Goal: Complete application form: Complete application form

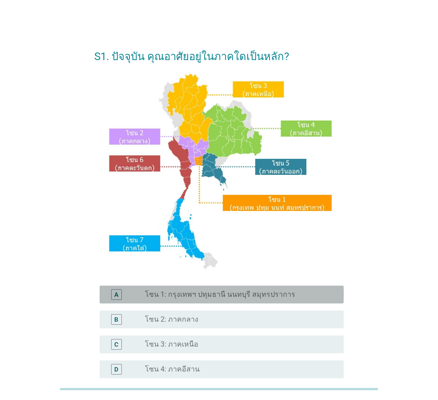
click at [212, 298] on label "โซน 1: กรุงเทพฯ ปทุมธานี นนทบุรี สมุทรปราการ" at bounding box center [220, 294] width 150 height 9
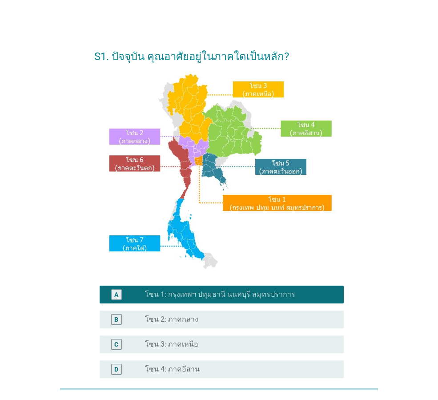
scroll to position [167, 0]
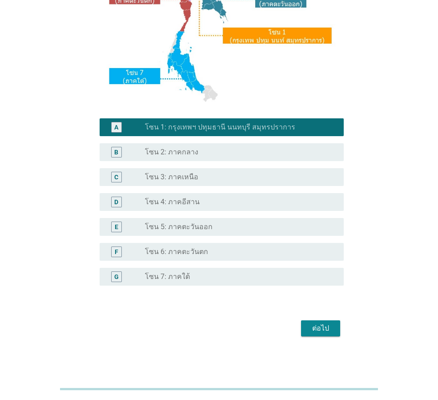
click at [315, 324] on div "ต่อไป" at bounding box center [320, 328] width 25 height 11
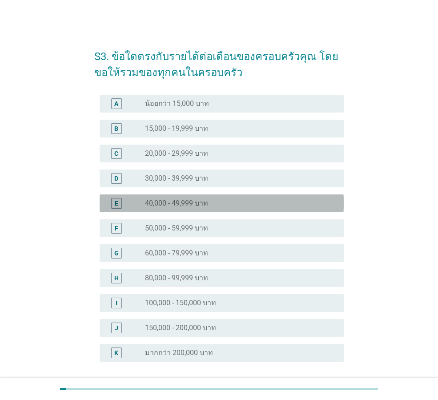
click at [226, 201] on div "radio_button_unchecked 40,000 - 49,999 บาท" at bounding box center [237, 203] width 185 height 9
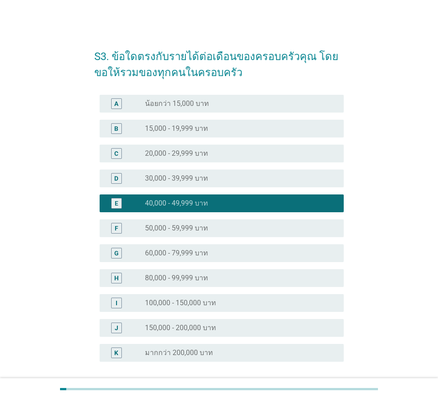
scroll to position [76, 0]
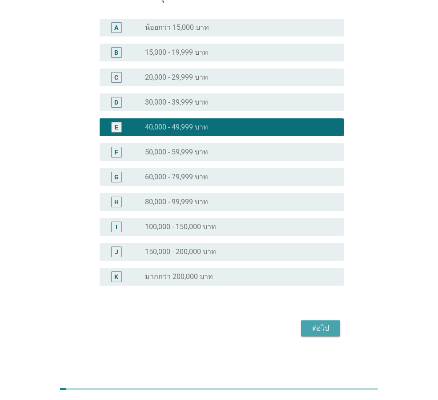
click at [324, 325] on div "ต่อไป" at bounding box center [320, 328] width 25 height 11
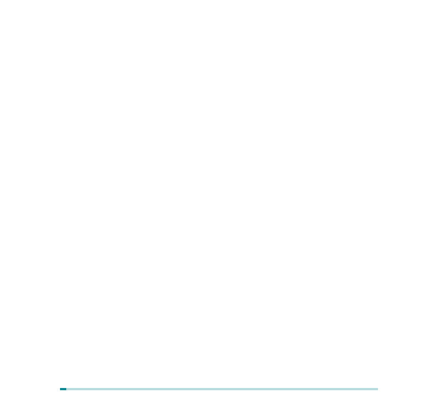
scroll to position [0, 0]
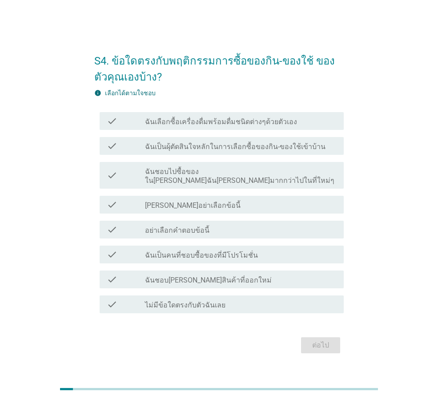
click at [303, 151] on label "ฉันเป็นผุ้ตัดสินใจหลักในการเลือกซื้อของกิน-ของใช้เข้าบ้าน" at bounding box center [235, 146] width 181 height 9
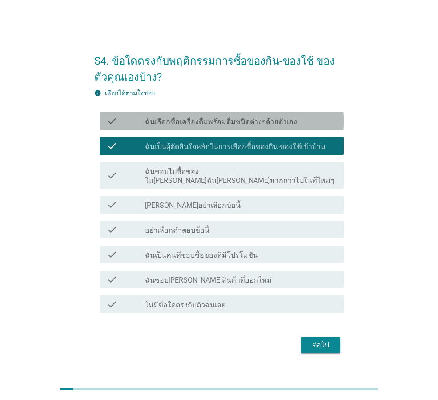
click at [220, 123] on label "ฉันเลือกซื้อเครื่องดื่มพร้อมดื่มชนิดต่างๆด้วยตัวเอง" at bounding box center [221, 121] width 152 height 9
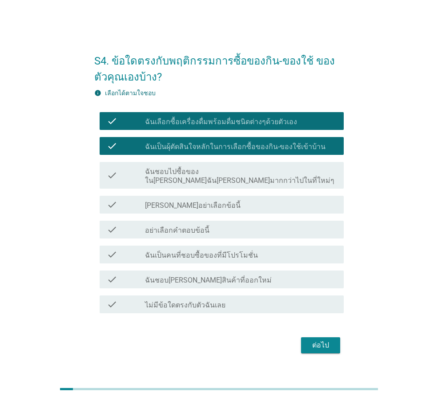
click at [275, 171] on div "check_box_outline_blank ฉันชอบไปซื้อของใน[PERSON_NAME]ฉัน[PERSON_NAME]มากกว่าไป…" at bounding box center [241, 176] width 192 height 20
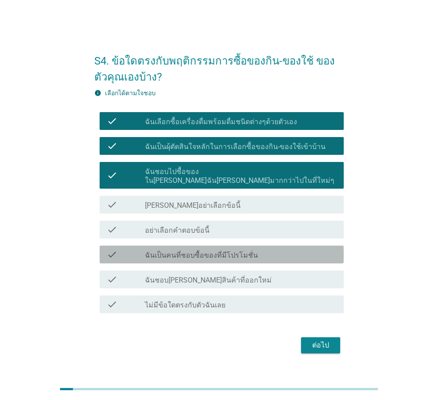
click at [265, 249] on div "check_box_outline_blank ฉันเป็นคนที่ชอบซื้อของที่มีโปรโมชั่น" at bounding box center [241, 254] width 192 height 11
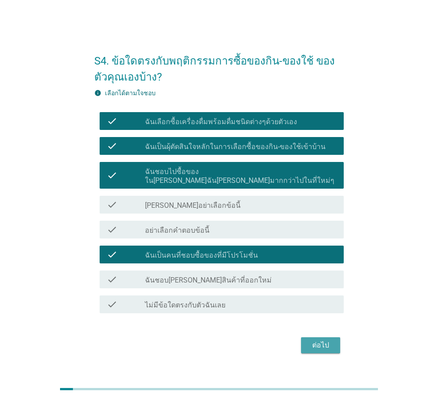
click at [323, 340] on div "ต่อไป" at bounding box center [320, 345] width 25 height 11
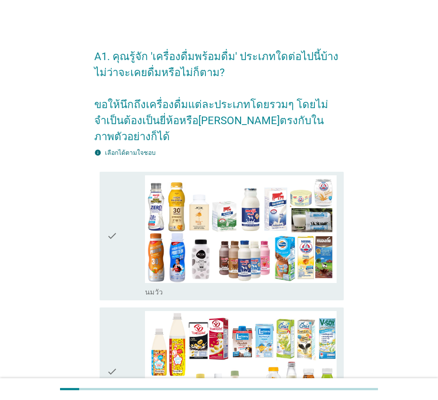
click at [111, 223] on icon "check" at bounding box center [112, 235] width 11 height 121
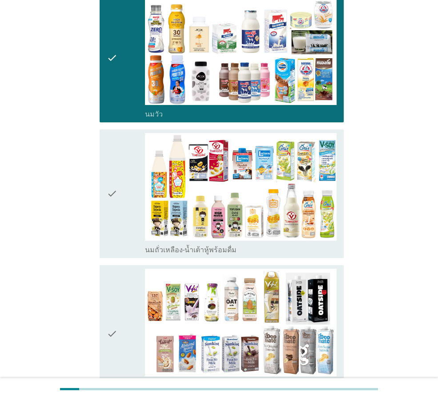
scroll to position [222, 0]
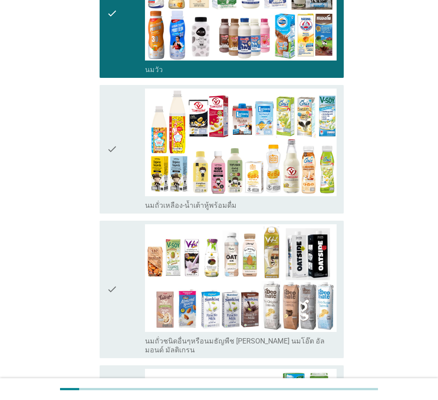
click at [118, 153] on div "check" at bounding box center [126, 149] width 38 height 121
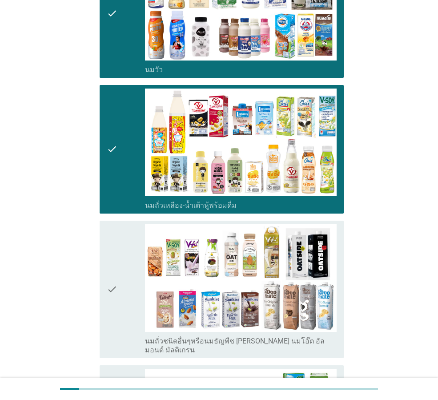
scroll to position [356, 0]
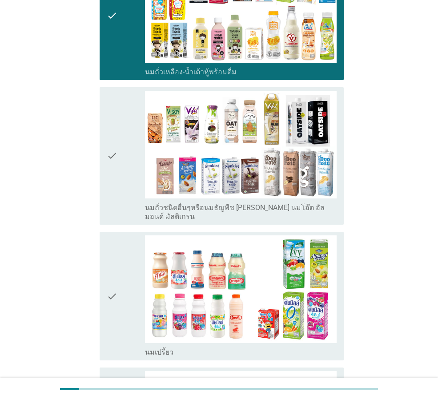
click at [114, 263] on icon "check" at bounding box center [112, 295] width 11 height 121
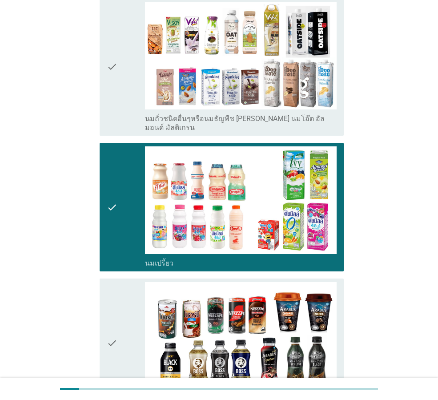
scroll to position [578, 0]
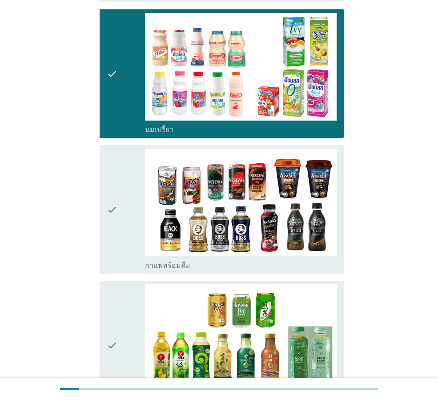
click at [121, 306] on div "check" at bounding box center [126, 344] width 38 height 121
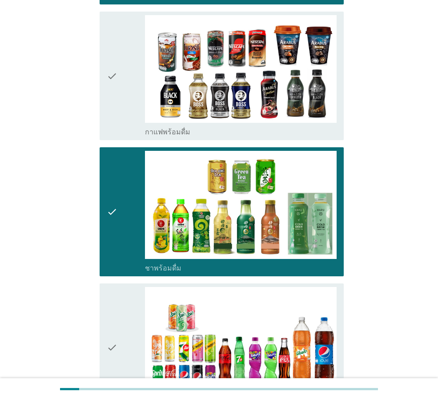
scroll to position [890, 0]
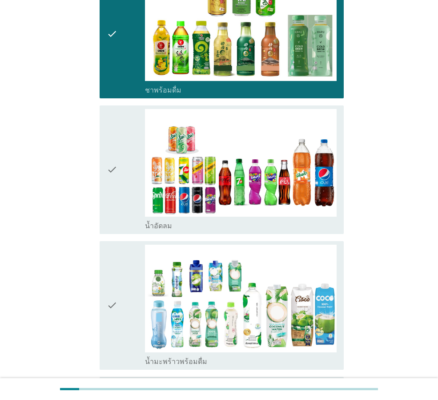
click at [118, 166] on div "check" at bounding box center [126, 169] width 38 height 121
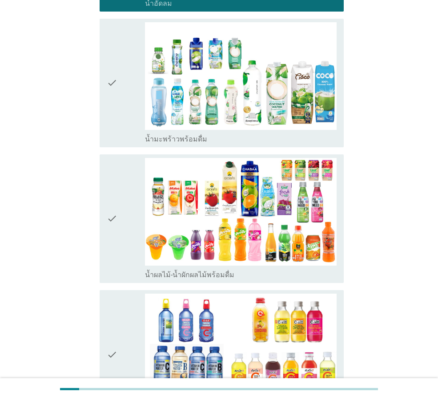
scroll to position [1246, 0]
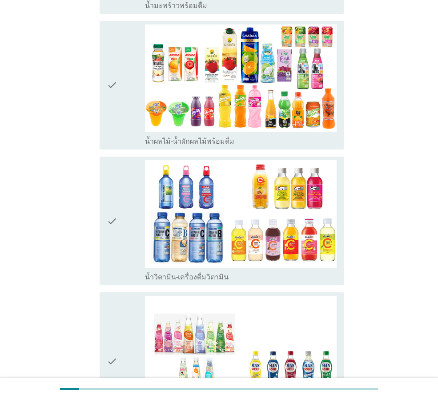
click at [123, 176] on div "check" at bounding box center [126, 220] width 38 height 121
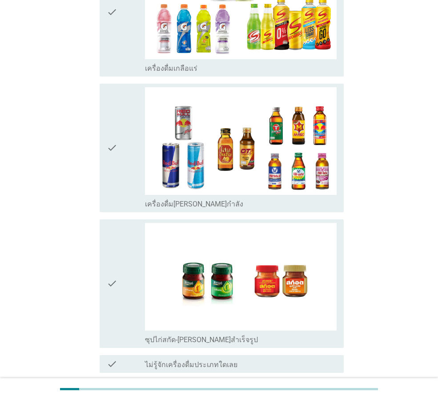
scroll to position [1778, 0]
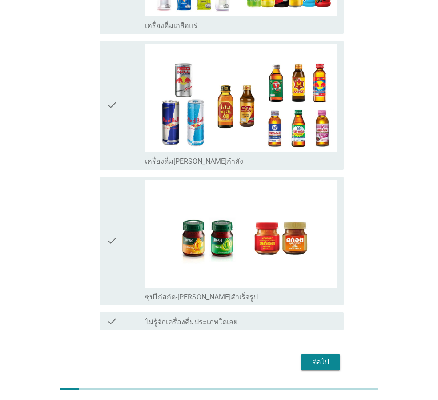
click at [317, 357] on div "ต่อไป" at bounding box center [320, 362] width 25 height 11
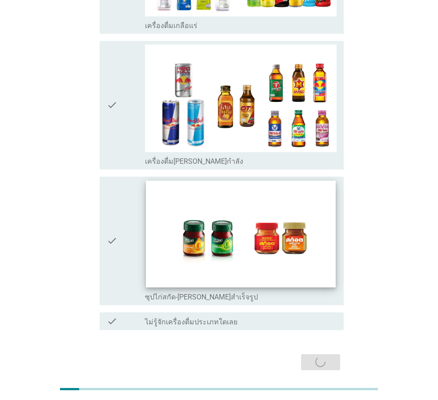
scroll to position [0, 0]
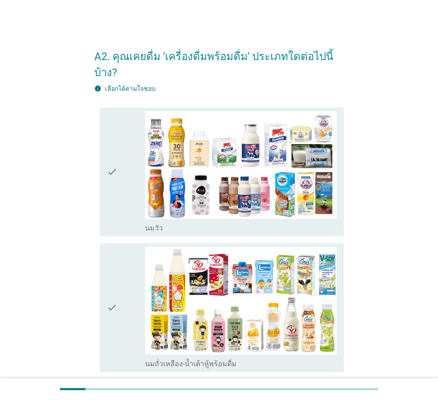
click at [131, 166] on div "check" at bounding box center [126, 171] width 38 height 121
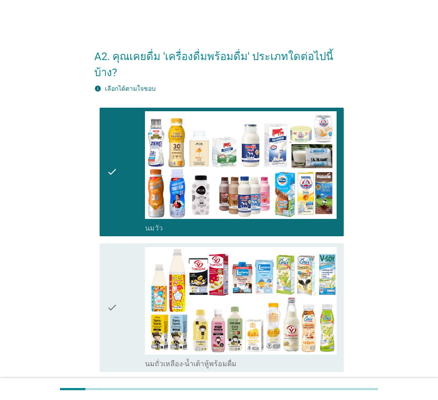
scroll to position [89, 0]
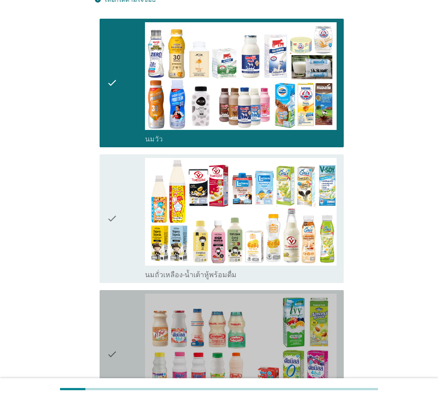
click at [118, 294] on div "check" at bounding box center [126, 354] width 38 height 121
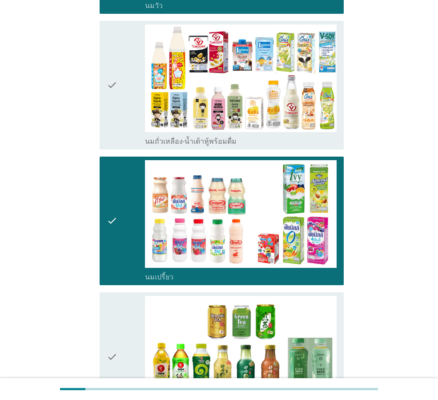
scroll to position [356, 0]
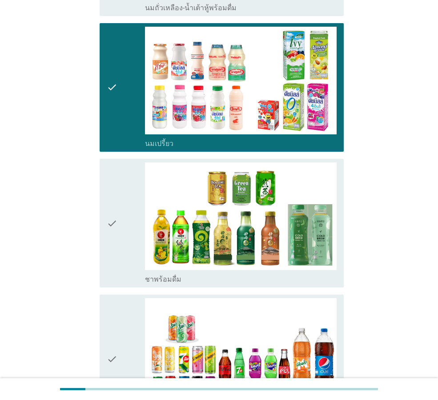
click at [120, 225] on div "check" at bounding box center [126, 222] width 38 height 121
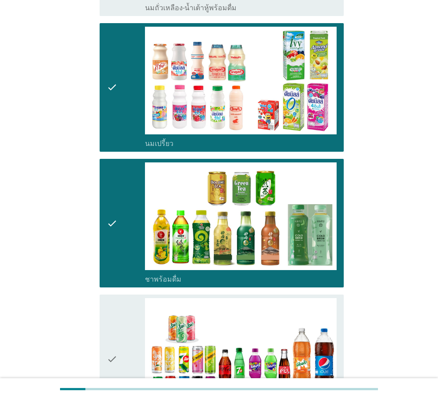
scroll to position [534, 0]
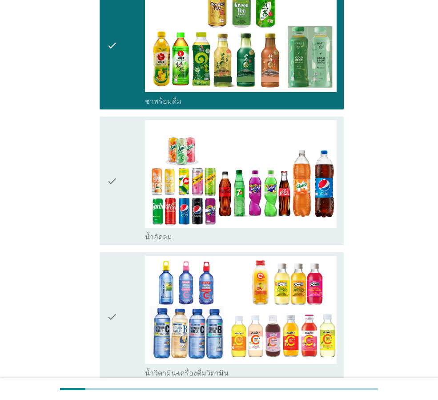
click at [118, 172] on div "check" at bounding box center [126, 180] width 38 height 121
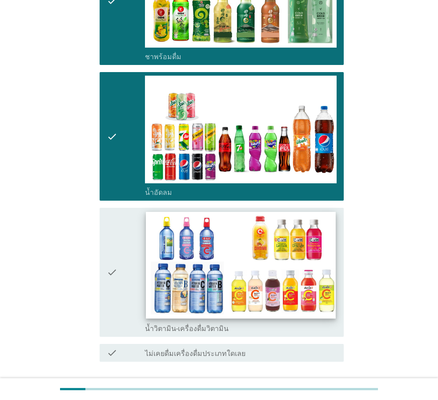
scroll to position [628, 0]
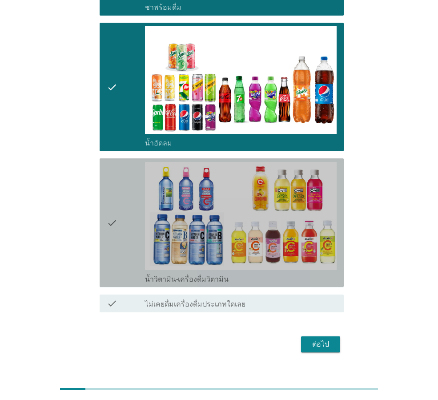
click at [117, 198] on icon "check" at bounding box center [112, 222] width 11 height 121
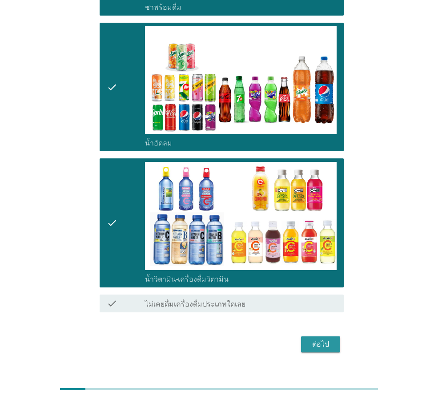
click at [315, 339] on div "ต่อไป" at bounding box center [320, 344] width 25 height 11
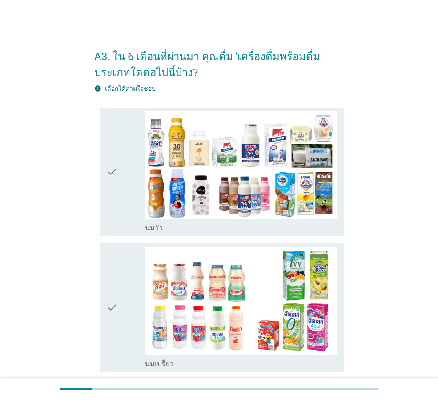
click at [120, 193] on div "check" at bounding box center [126, 171] width 38 height 121
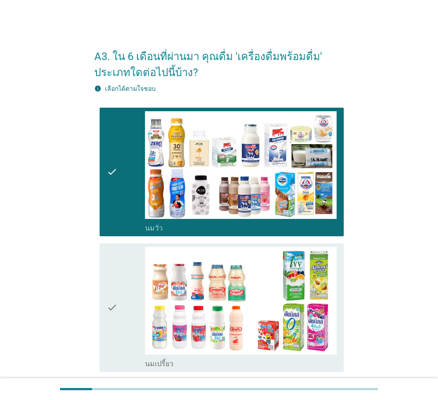
click at [106, 296] on div "check check_box นมเปรี้ยว" at bounding box center [222, 307] width 244 height 129
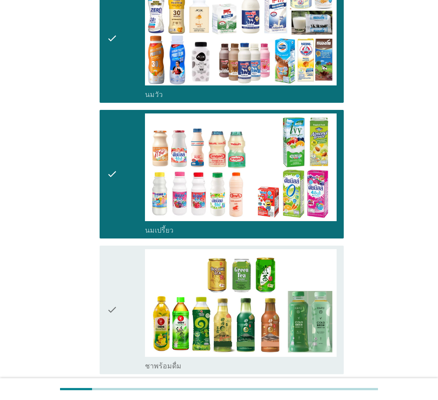
scroll to position [222, 0]
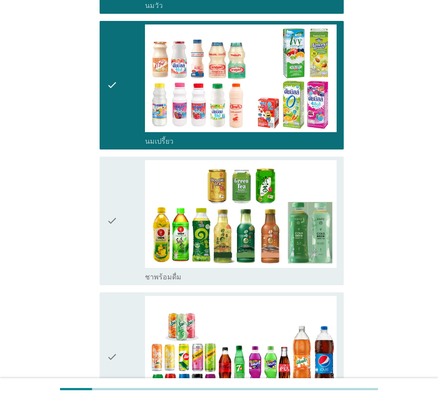
click at [120, 227] on div "check" at bounding box center [126, 220] width 38 height 121
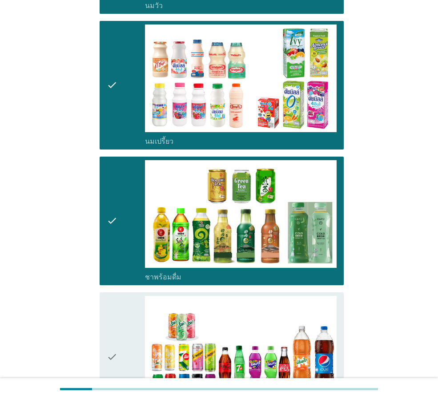
scroll to position [356, 0]
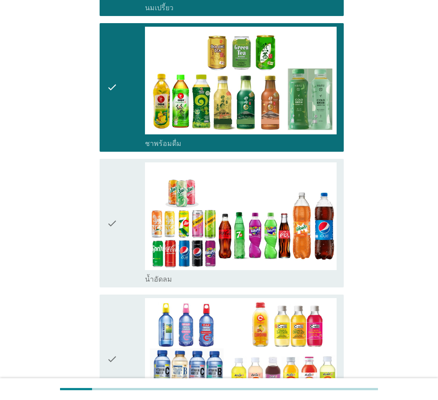
click at [111, 236] on icon "check" at bounding box center [112, 222] width 11 height 121
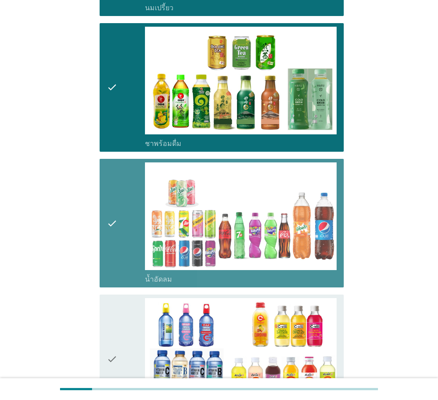
scroll to position [489, 0]
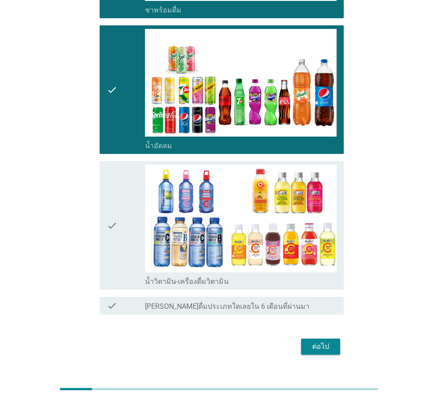
click at [109, 235] on icon "check" at bounding box center [112, 225] width 11 height 121
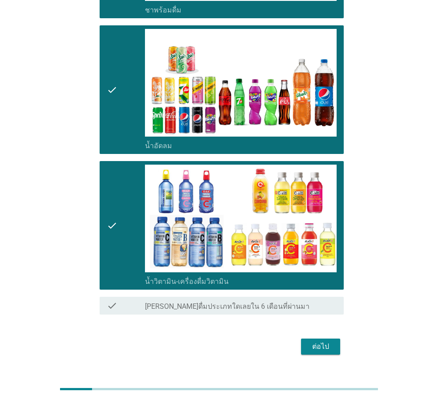
click at [315, 345] on div "ต่อไป" at bounding box center [320, 346] width 25 height 11
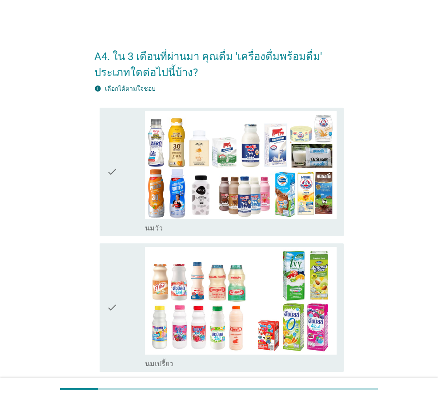
click at [128, 189] on div "check" at bounding box center [126, 171] width 38 height 121
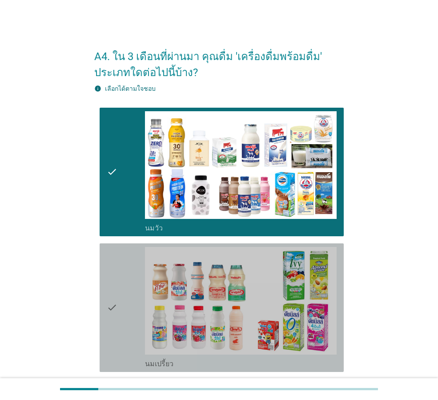
click at [113, 298] on icon "check" at bounding box center [112, 307] width 11 height 121
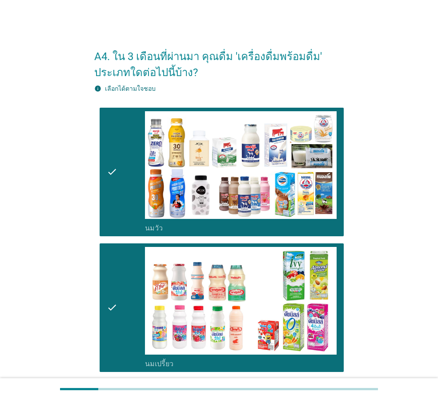
scroll to position [178, 0]
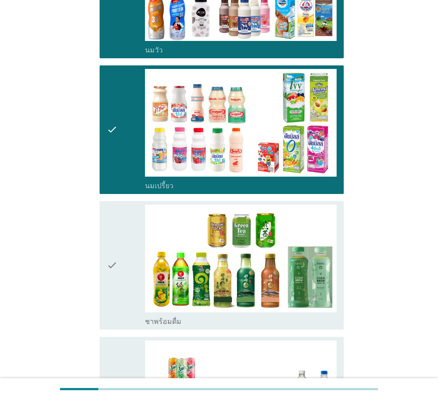
click at [110, 274] on icon "check" at bounding box center [112, 265] width 11 height 121
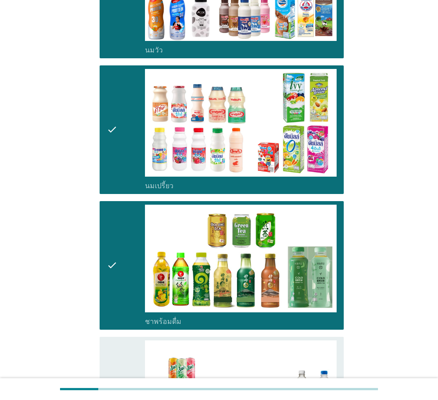
scroll to position [267, 0]
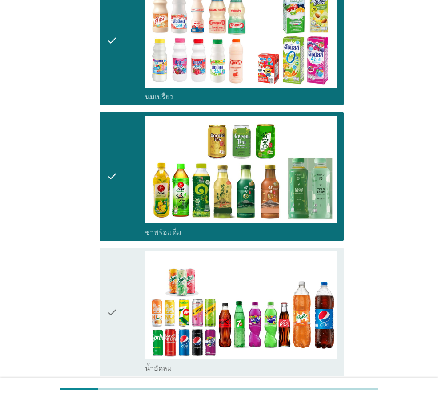
click at [119, 292] on div "check" at bounding box center [126, 311] width 38 height 121
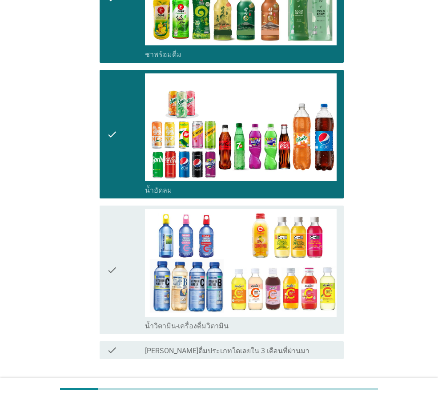
scroll to position [508, 0]
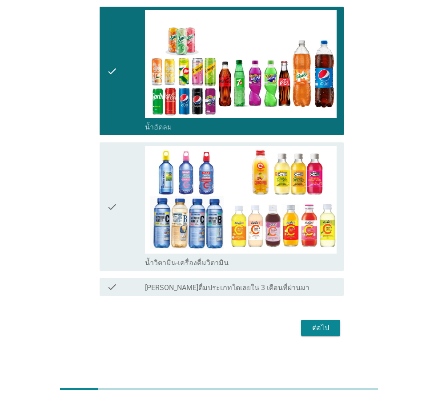
click at [316, 327] on div "ต่อไป" at bounding box center [320, 328] width 25 height 11
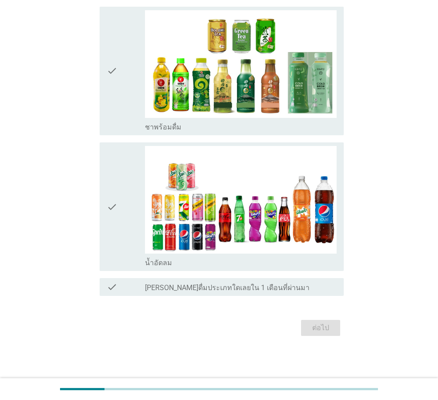
scroll to position [0, 0]
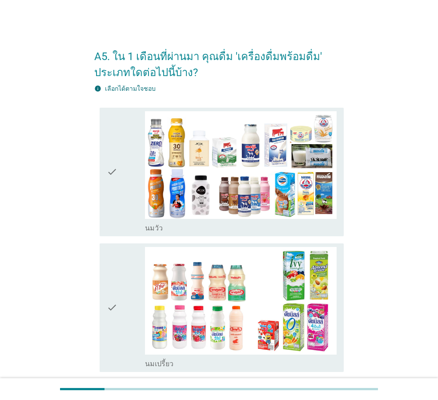
click at [117, 196] on icon "check" at bounding box center [112, 171] width 11 height 121
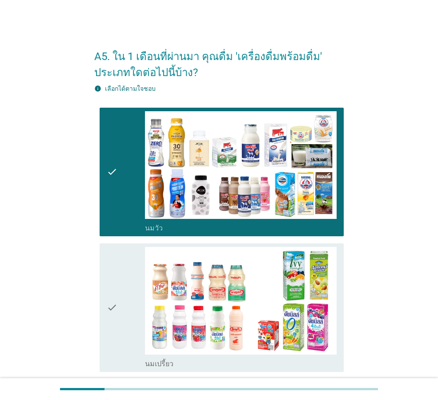
click at [127, 281] on div "check" at bounding box center [126, 307] width 38 height 121
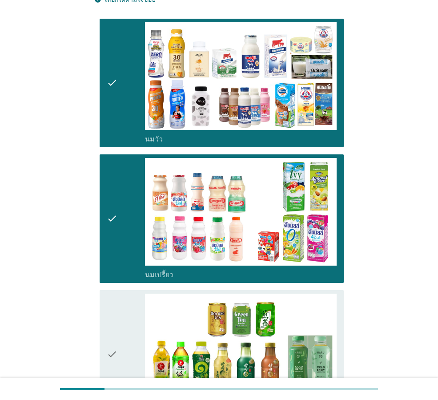
scroll to position [222, 0]
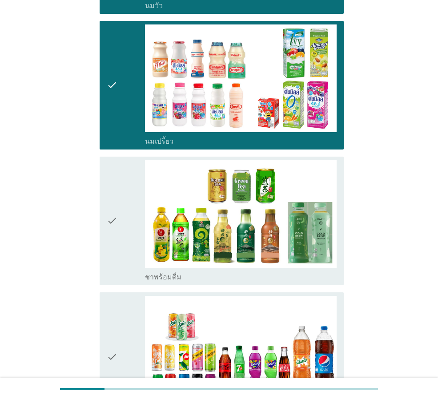
click at [120, 232] on div "check" at bounding box center [126, 220] width 38 height 121
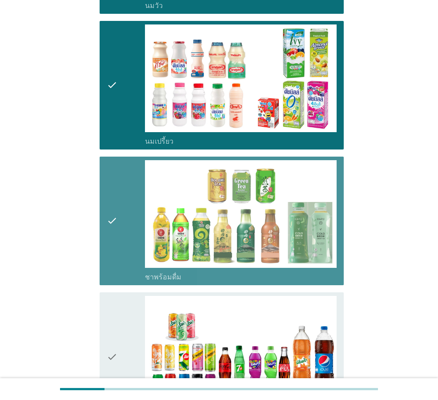
scroll to position [372, 0]
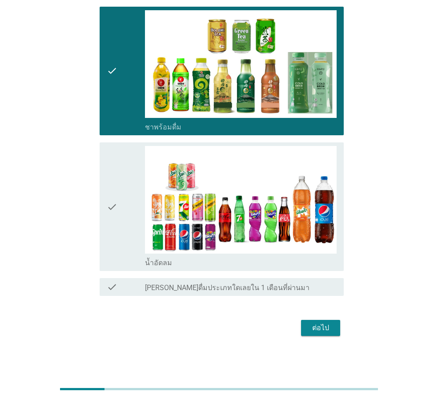
click at [106, 221] on div "check check_box น้ำอัดลม" at bounding box center [222, 206] width 244 height 129
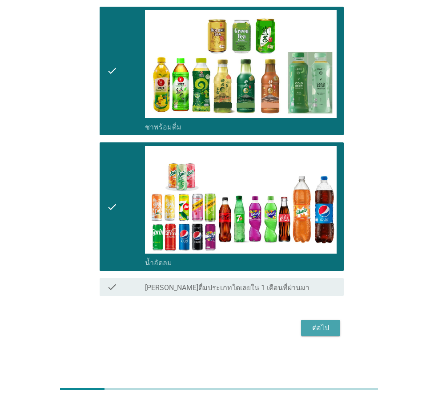
click at [323, 327] on div "ต่อไป" at bounding box center [320, 328] width 25 height 11
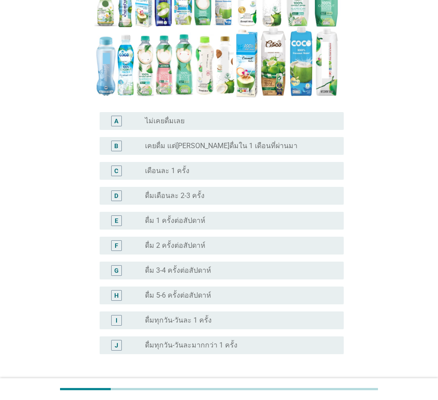
scroll to position [222, 0]
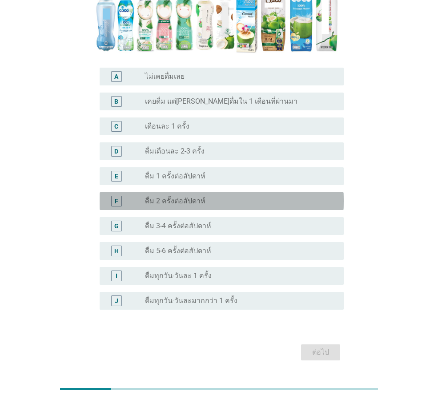
click at [223, 197] on div "radio_button_unchecked ดื่ม 2 ครั้งต่อสัปดาห์" at bounding box center [237, 201] width 185 height 9
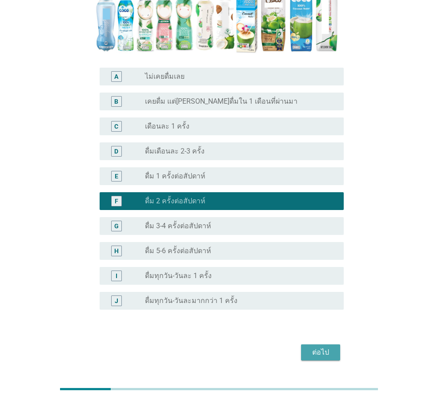
click at [319, 347] on div "ต่อไป" at bounding box center [320, 352] width 25 height 11
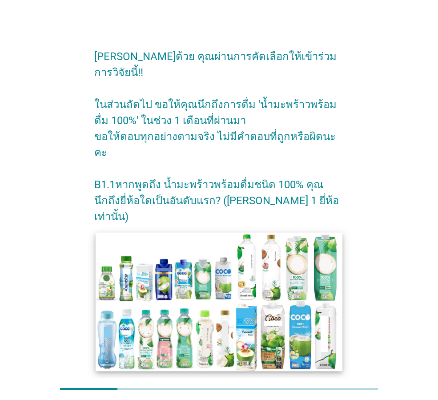
scroll to position [105, 0]
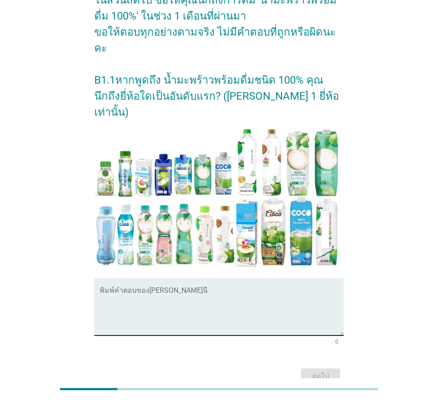
click at [168, 289] on textarea "พิมพ์คำตอบของคุณ ที่นี่" at bounding box center [222, 312] width 244 height 47
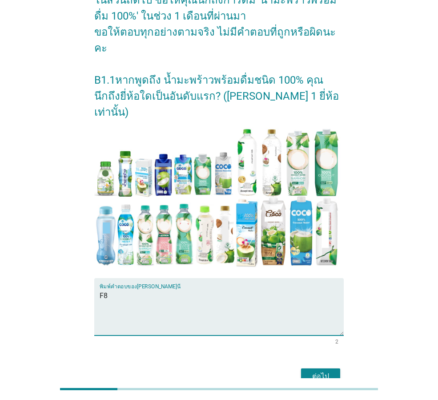
type textarea "F"
type textarea "แ"
type textarea "โคโค่"
click at [326, 371] on div "ต่อไป" at bounding box center [320, 376] width 25 height 11
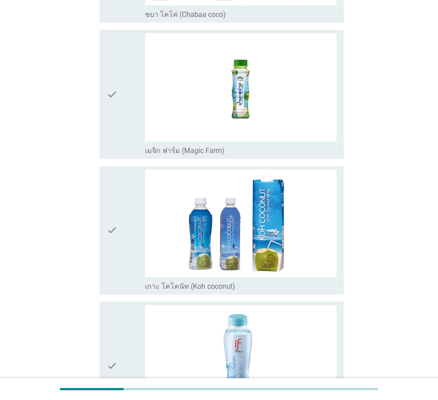
scroll to position [890, 0]
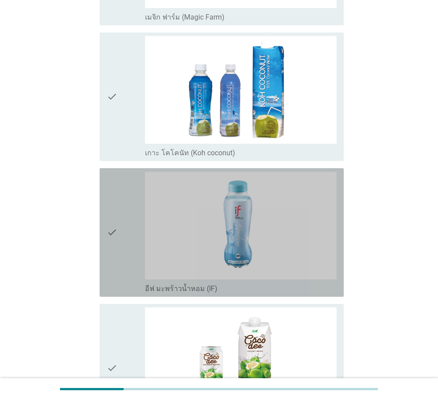
click at [287, 227] on img at bounding box center [241, 226] width 192 height 108
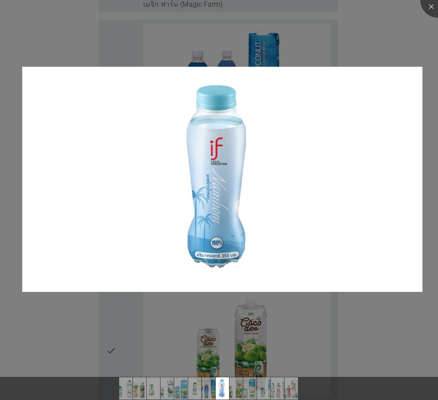
scroll to position [934, 0]
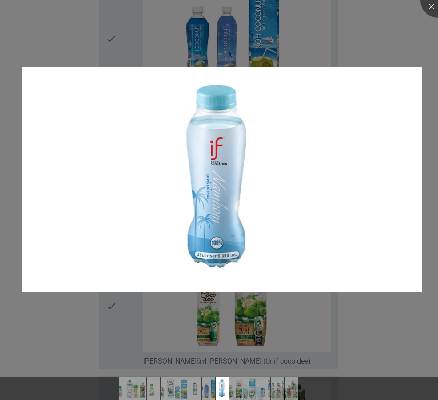
click at [326, 318] on div at bounding box center [219, 200] width 438 height 400
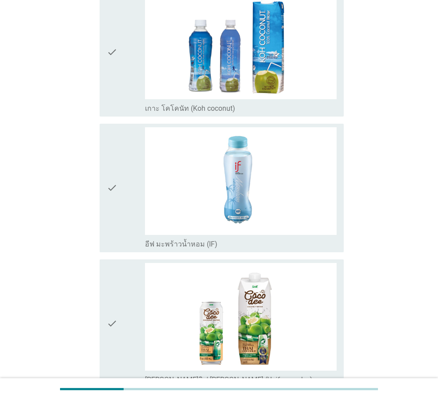
click at [112, 187] on icon "check" at bounding box center [112, 187] width 11 height 121
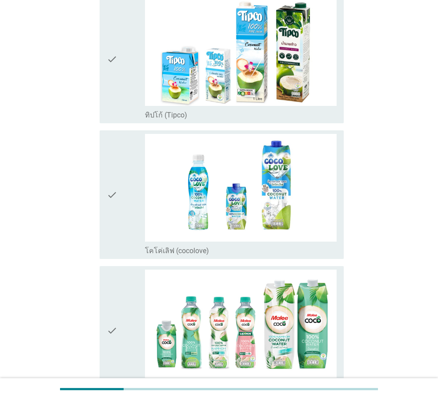
scroll to position [1379, 0]
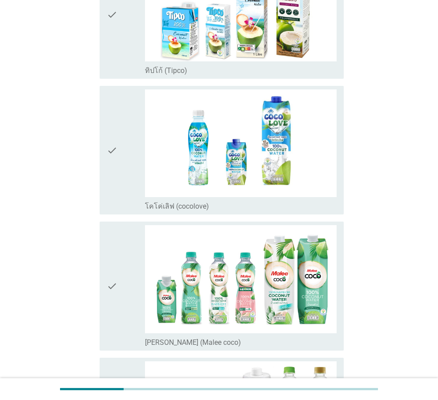
click at [109, 286] on icon "check" at bounding box center [112, 285] width 11 height 121
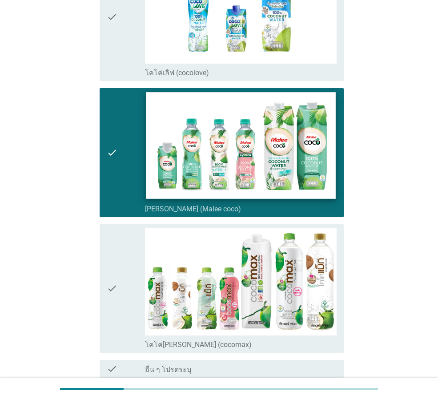
scroll to position [1594, 0]
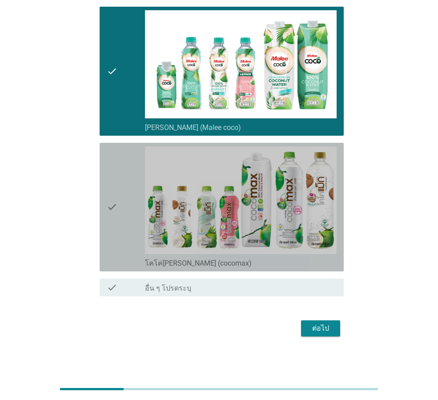
click at [115, 209] on icon "check" at bounding box center [112, 206] width 11 height 121
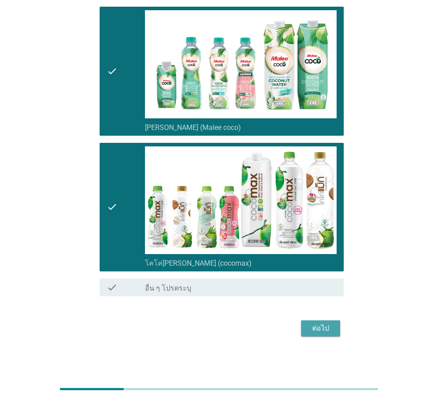
click at [313, 332] on div "ต่อไป" at bounding box center [320, 328] width 25 height 11
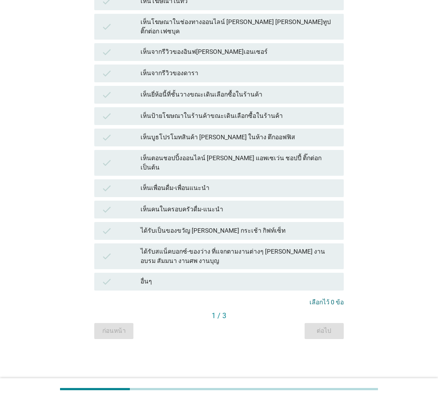
scroll to position [0, 0]
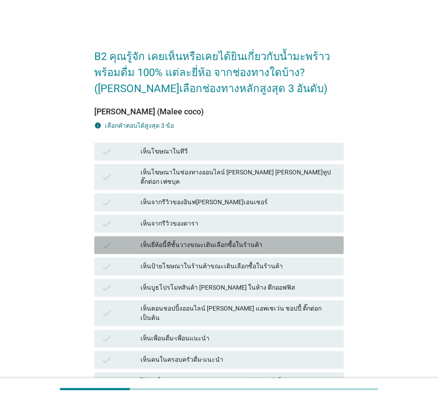
click at [277, 240] on div "เห็นยี่ห้อนี้ที่ชั้นวางขณะเดินเลือกซื้อในร้านค้า" at bounding box center [239, 245] width 196 height 11
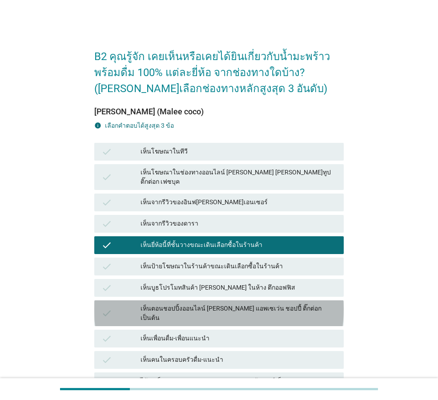
click at [249, 304] on div "เห็นตอนชอปปิ้งออนไลน์ [PERSON_NAME] แอพเซเว่น ชอปปี้ ติ๊กต่อก เป็นต้น" at bounding box center [239, 313] width 196 height 19
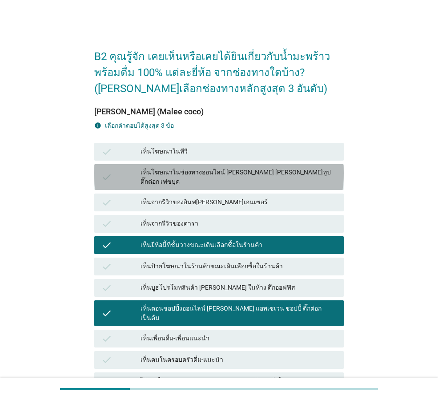
click at [258, 172] on div "เห็นโฆษณาในช่องทางออนไลน์ [PERSON_NAME] [PERSON_NAME]ทูป ติ๊กต่อก เฟซบุค" at bounding box center [239, 177] width 196 height 19
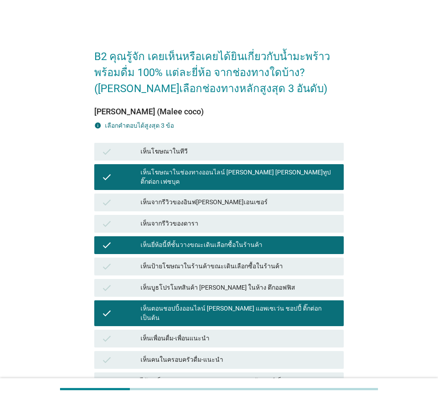
scroll to position [134, 0]
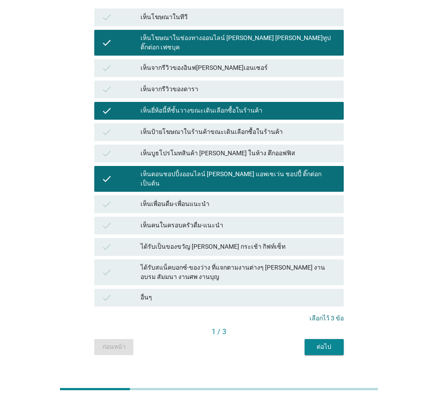
click at [333, 342] on div "ต่อไป" at bounding box center [324, 346] width 25 height 9
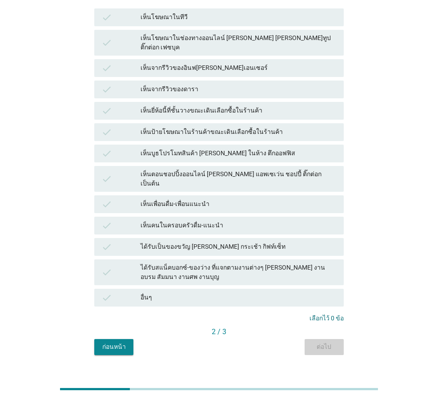
scroll to position [0, 0]
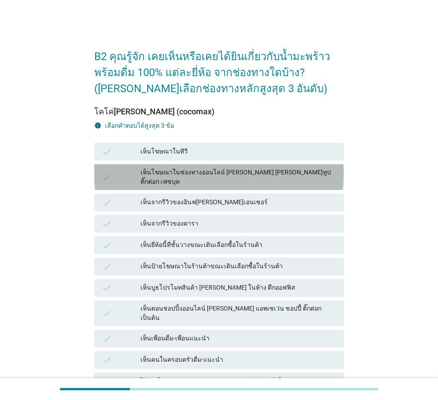
click at [222, 172] on div "เห็นโฆษณาในช่องทางออนไลน์ [PERSON_NAME] [PERSON_NAME]ทูป ติ๊กต่อก เฟซบุค" at bounding box center [239, 177] width 196 height 19
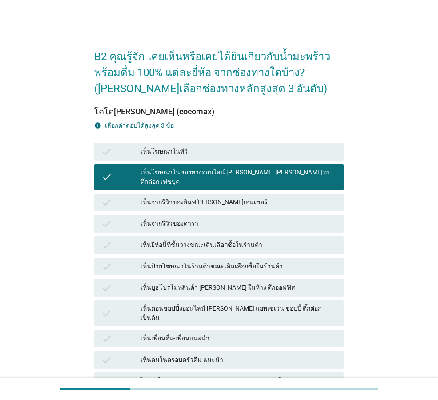
click at [243, 283] on div "เห็นบูธโปรโมทสินค้า [PERSON_NAME] ในห้าง ตึกออฟฟิส" at bounding box center [239, 288] width 196 height 11
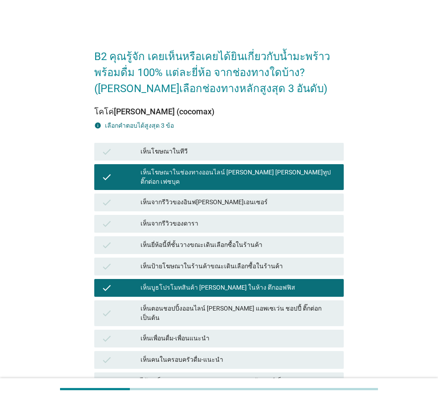
click at [263, 304] on div "เห็นตอนชอปปิ้งออนไลน์ [PERSON_NAME] แอพเซเว่น ชอปปี้ ติ๊กต่อก เป็นต้น" at bounding box center [239, 313] width 196 height 19
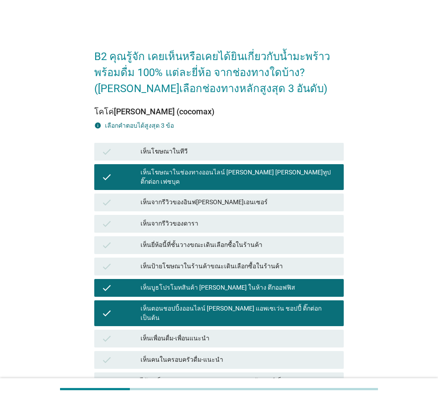
scroll to position [134, 0]
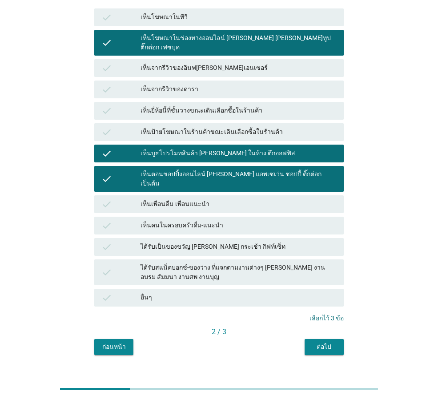
click at [325, 342] on div "ต่อไป" at bounding box center [324, 346] width 25 height 9
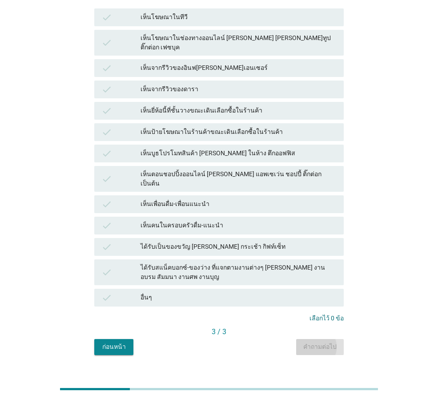
scroll to position [0, 0]
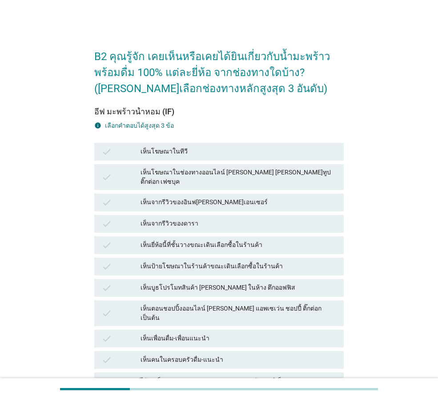
click at [271, 176] on div "เห็นโฆษณาในช่องทางออนไลน์ [PERSON_NAME] [PERSON_NAME]ทูป ติ๊กต่อก เฟซบุค" at bounding box center [239, 177] width 196 height 19
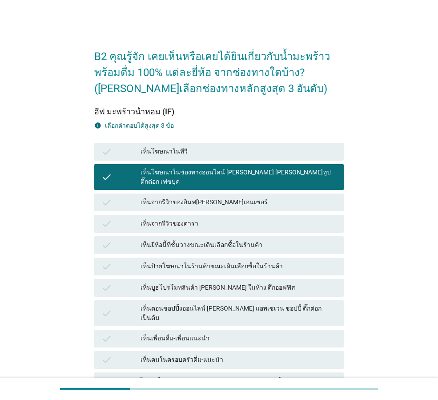
click at [256, 304] on div "เห็นตอนชอปปิ้งออนไลน์ [PERSON_NAME] แอพเซเว่น ชอปปี้ ติ๊กต่อก เป็นต้น" at bounding box center [239, 313] width 196 height 19
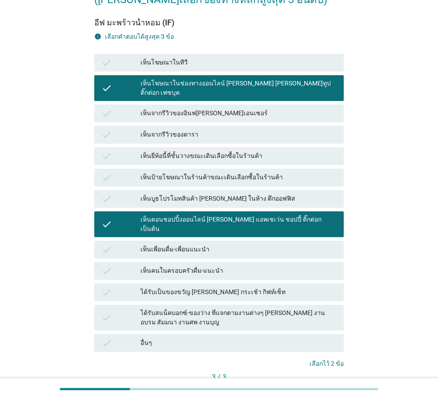
scroll to position [134, 0]
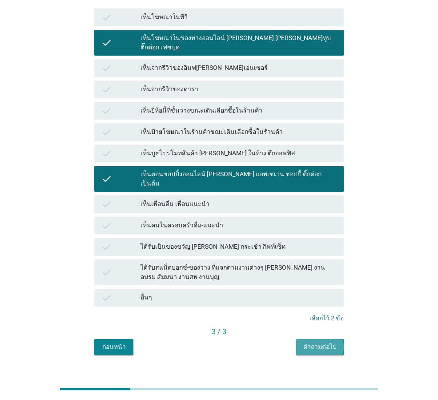
click at [319, 339] on button "คำถามต่อไป" at bounding box center [320, 347] width 48 height 16
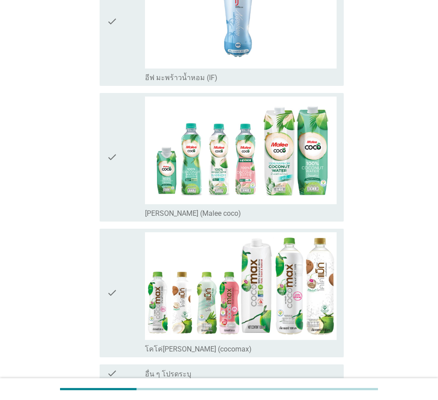
scroll to position [0, 0]
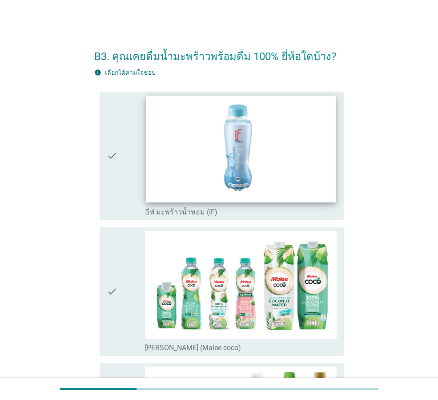
click at [279, 184] on img at bounding box center [241, 149] width 190 height 107
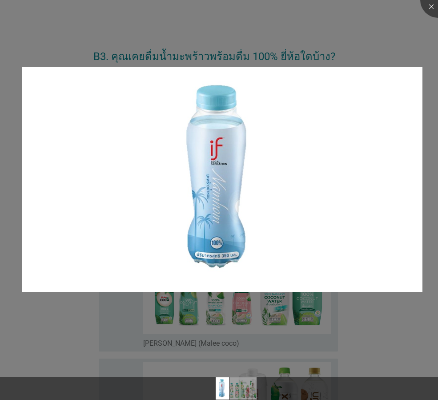
click at [392, 32] on div at bounding box center [219, 200] width 438 height 400
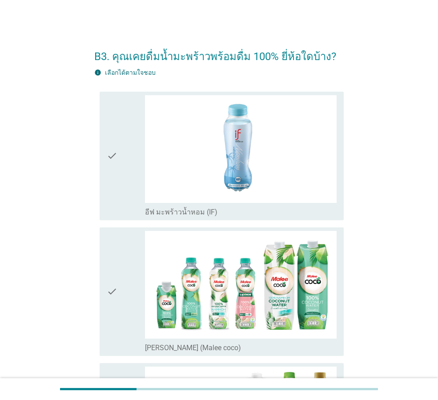
click at [115, 160] on icon "check" at bounding box center [112, 155] width 11 height 121
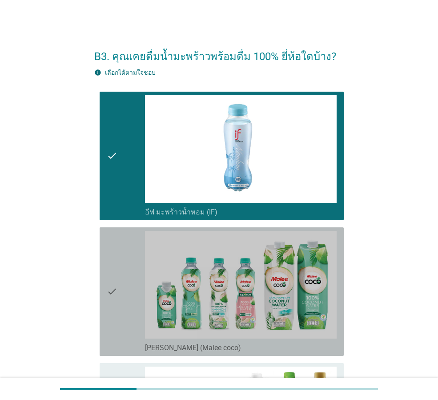
click at [114, 282] on icon "check" at bounding box center [112, 291] width 11 height 121
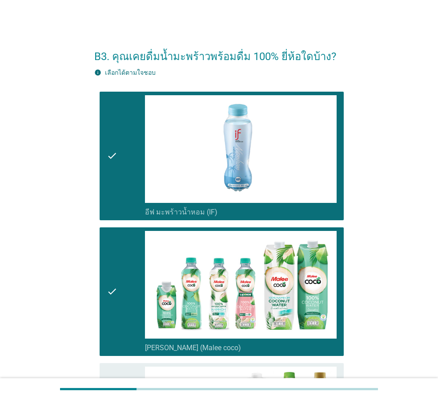
scroll to position [133, 0]
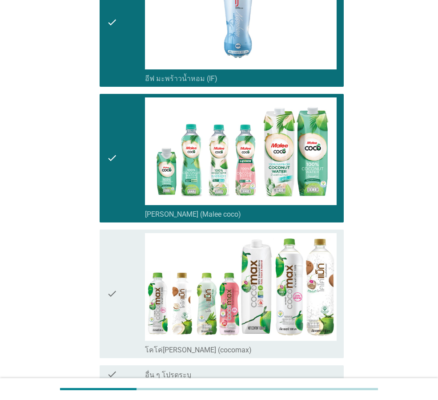
click at [105, 292] on div "check check_box_outline_blank โคโค่[PERSON_NAME] (cocomax)" at bounding box center [222, 294] width 244 height 129
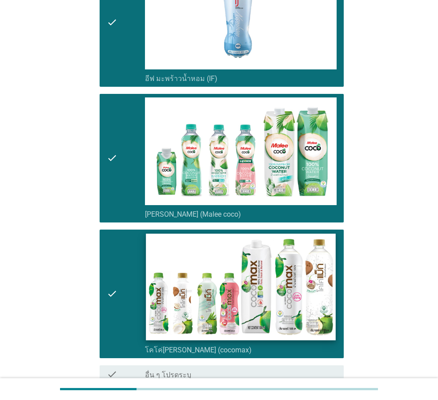
scroll to position [221, 0]
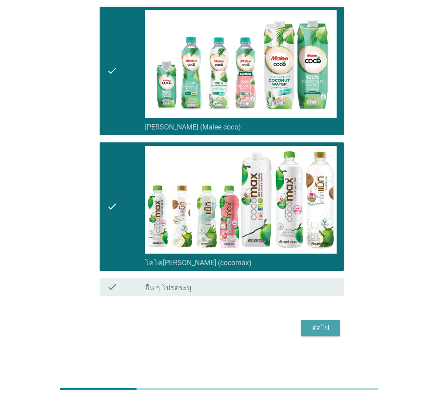
click at [325, 325] on div "ต่อไป" at bounding box center [320, 328] width 25 height 11
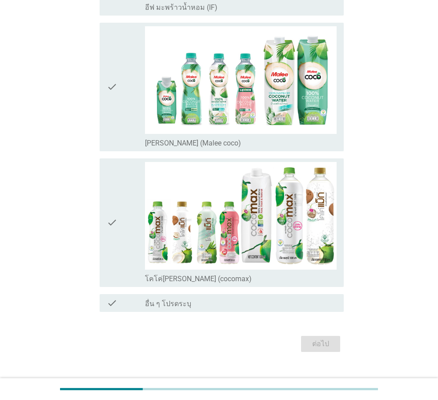
scroll to position [0, 0]
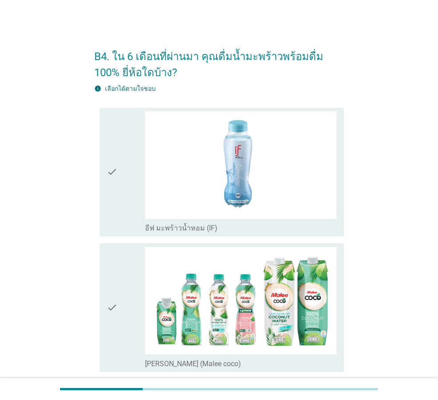
click at [109, 173] on icon "check" at bounding box center [112, 171] width 11 height 121
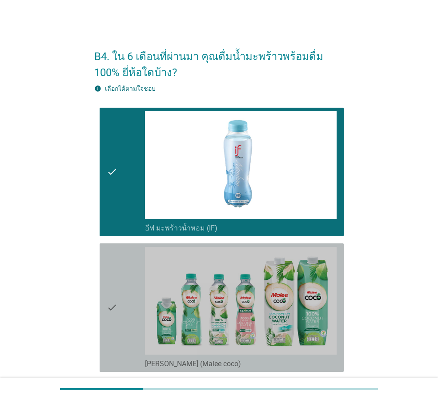
click at [115, 302] on icon "check" at bounding box center [112, 307] width 11 height 121
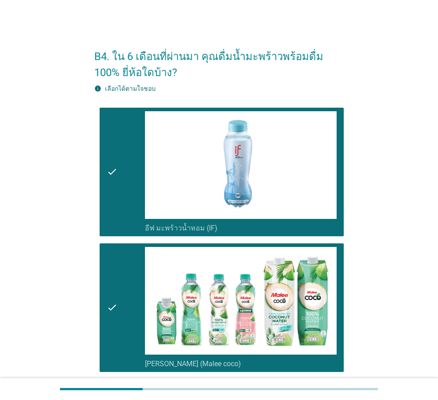
scroll to position [178, 0]
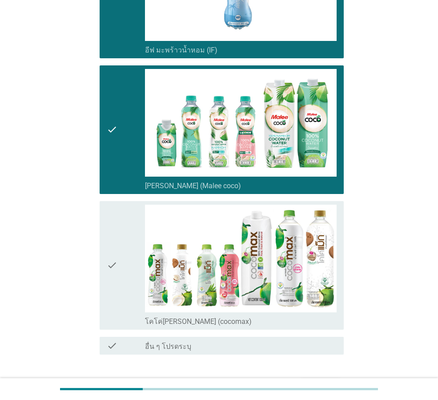
click at [110, 267] on icon "check" at bounding box center [112, 265] width 11 height 121
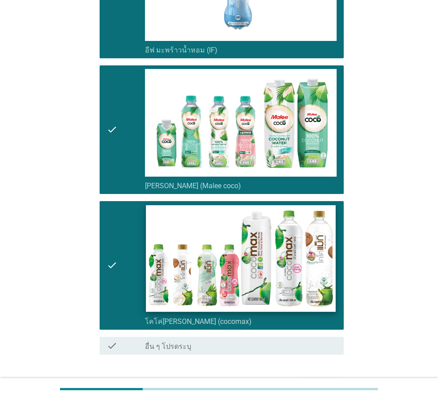
scroll to position [237, 0]
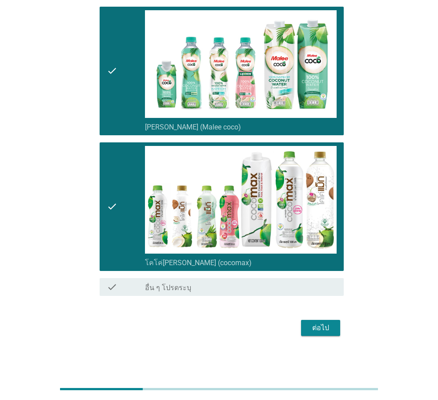
click at [314, 328] on div "ต่อไป" at bounding box center [320, 328] width 25 height 11
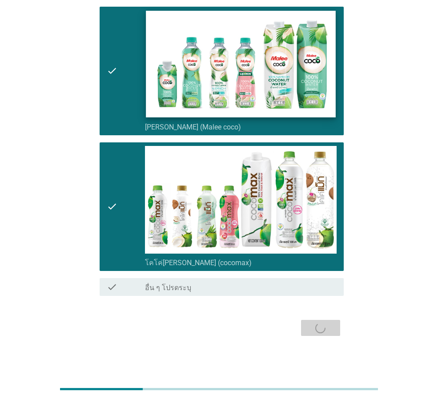
scroll to position [0, 0]
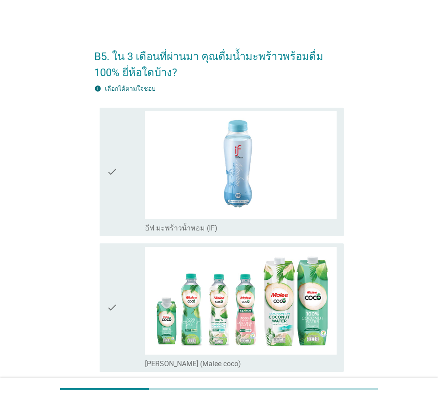
click at [109, 172] on icon "check" at bounding box center [112, 171] width 11 height 121
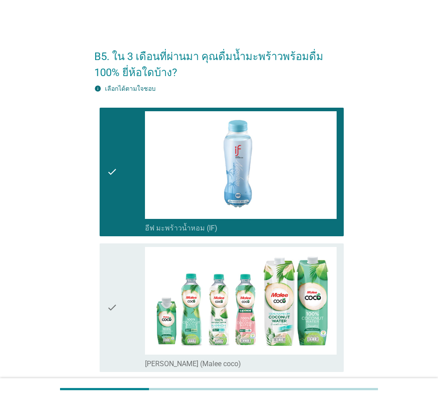
click at [113, 286] on icon "check" at bounding box center [112, 307] width 11 height 121
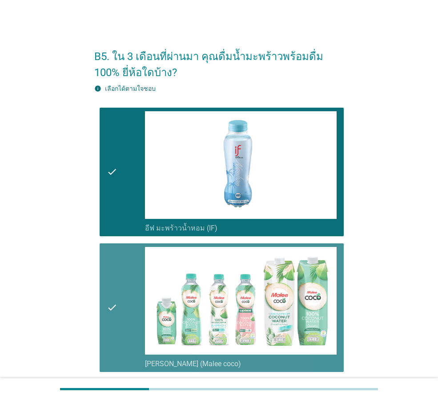
scroll to position [89, 0]
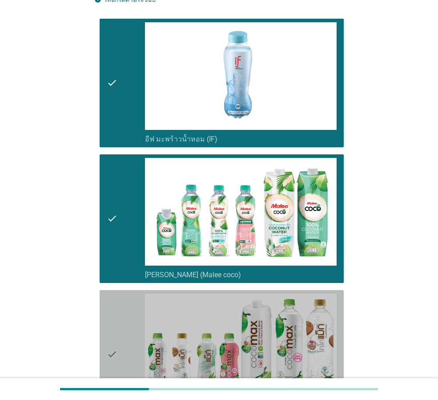
click at [106, 315] on div "check check_box_outline_blank โคโค่[PERSON_NAME] (cocomax)" at bounding box center [222, 354] width 244 height 129
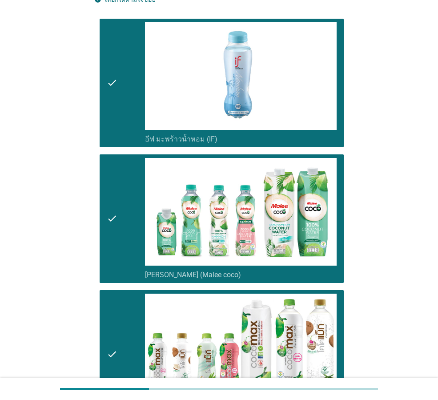
scroll to position [237, 0]
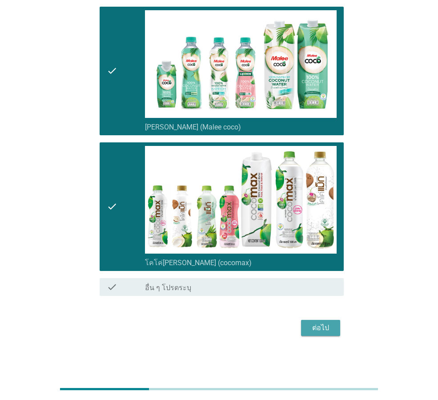
click at [307, 328] on button "ต่อไป" at bounding box center [320, 328] width 39 height 16
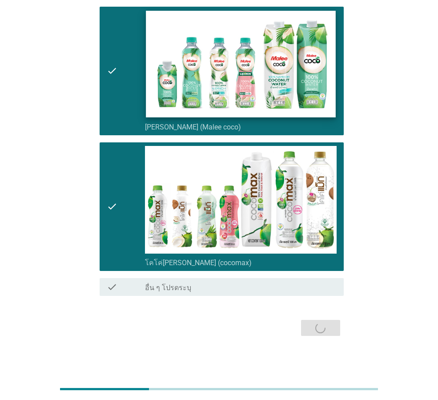
scroll to position [0, 0]
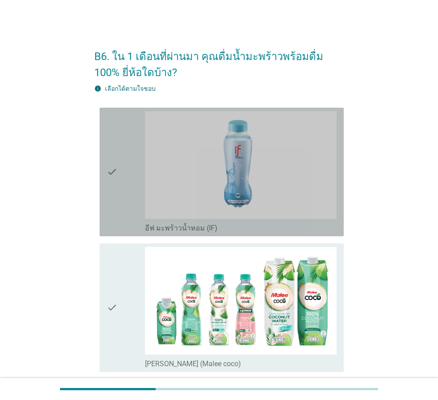
click at [107, 174] on icon "check" at bounding box center [112, 171] width 11 height 121
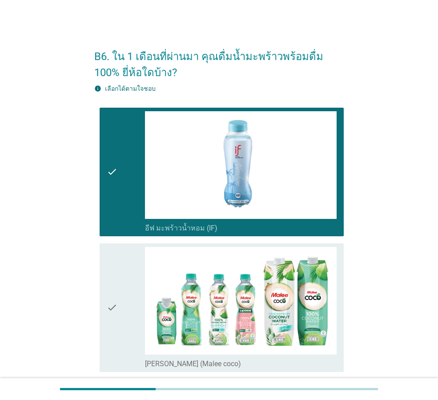
drag, startPoint x: 107, startPoint y: 309, endPoint x: 118, endPoint y: 301, distance: 13.7
click at [107, 308] on icon "check" at bounding box center [112, 307] width 11 height 121
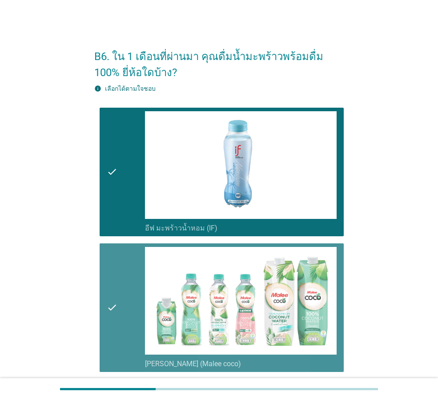
scroll to position [133, 0]
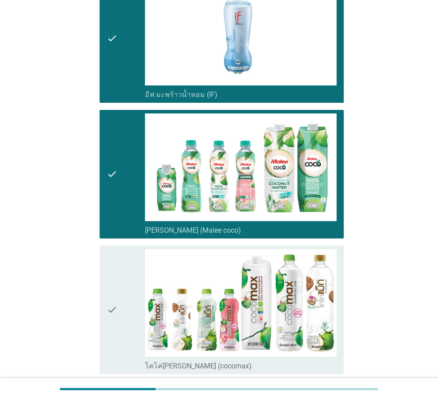
click at [117, 303] on icon "check" at bounding box center [112, 309] width 11 height 121
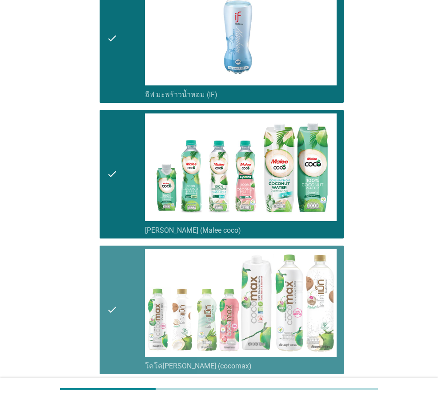
scroll to position [237, 0]
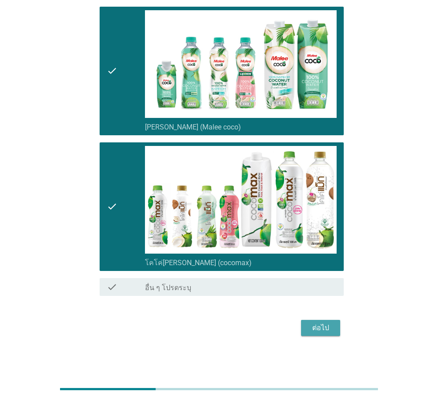
click at [327, 323] on div "ต่อไป" at bounding box center [320, 328] width 25 height 11
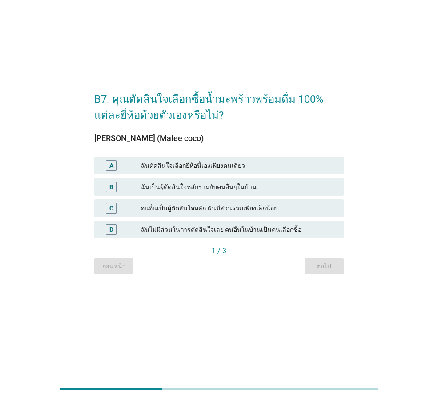
scroll to position [0, 0]
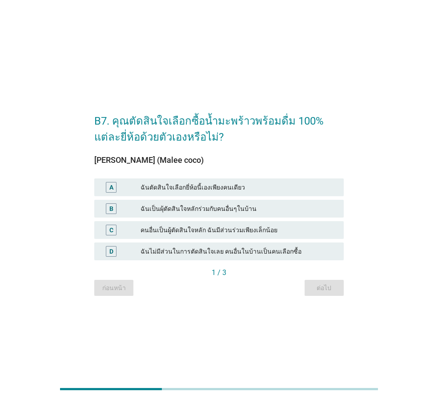
click at [259, 189] on div "ฉันตัดสินใจเลือกยี่ห้อนี้เองเพียงคนเดียว" at bounding box center [239, 187] width 196 height 11
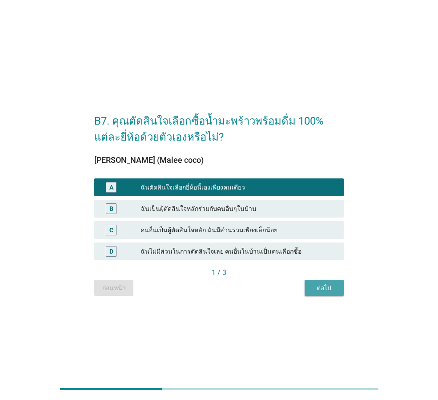
click at [323, 287] on div "ต่อไป" at bounding box center [324, 287] width 25 height 9
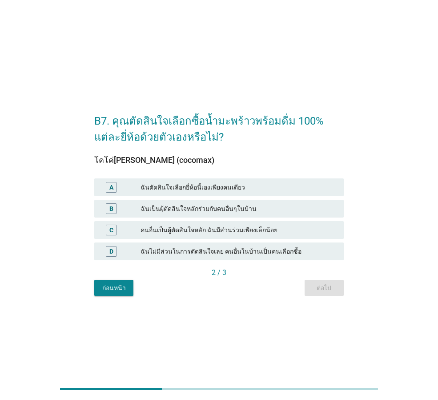
click at [191, 207] on div "ฉันเป็นผุ้ตัดสินใจหลักร่วมกับคนอื่นๆในบ้าน" at bounding box center [239, 208] width 196 height 11
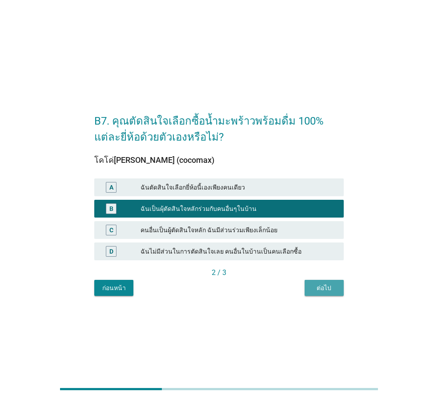
click at [332, 286] on div "ต่อไป" at bounding box center [324, 287] width 25 height 9
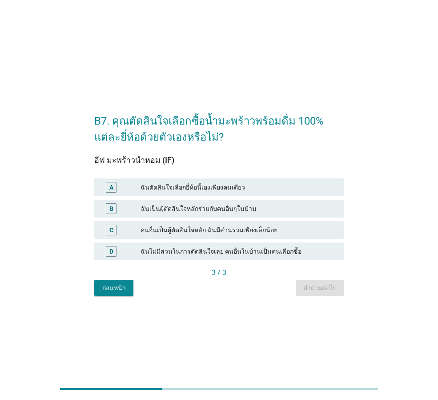
click at [211, 202] on div "B ฉันเป็นผุ้ตัดสินใจหลักร่วมกับคนอื่นๆในบ้าน" at bounding box center [219, 209] width 250 height 18
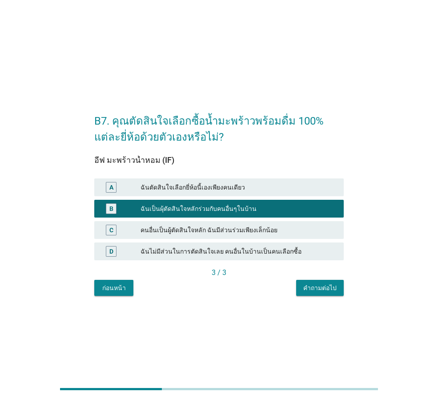
click at [308, 293] on button "คำถามต่อไป" at bounding box center [320, 288] width 48 height 16
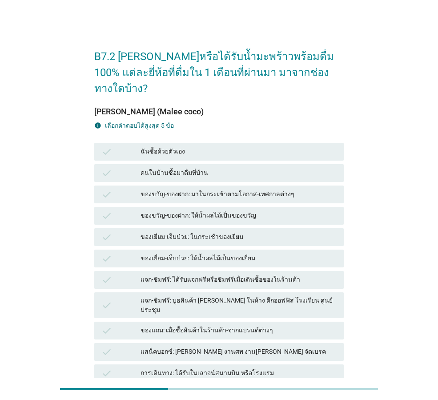
click at [226, 189] on div "ของขวัญ-ของฝาก: มาในกระเช้าตามโอกาส-เทศกาลต่างๆ" at bounding box center [239, 194] width 196 height 11
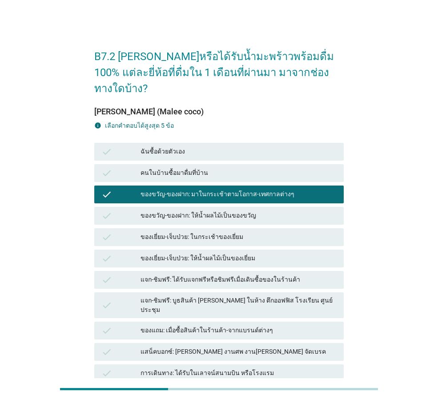
click at [228, 253] on div "ของเยี่ยม-เจ็บป่วย: ให้น้ำผลไม้เป็นของเยี่ยม" at bounding box center [239, 258] width 196 height 11
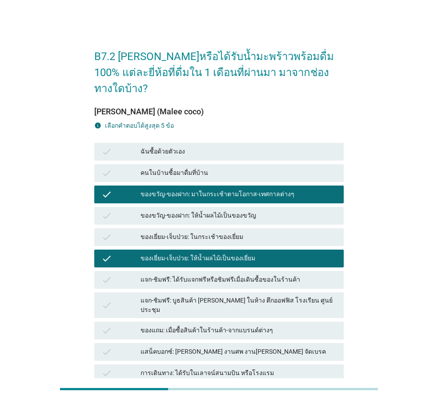
click at [246, 347] on div "แสน็คบอกซ์: [PERSON_NAME] งานศพ งาน[PERSON_NAME] จัดเบรค" at bounding box center [239, 352] width 196 height 11
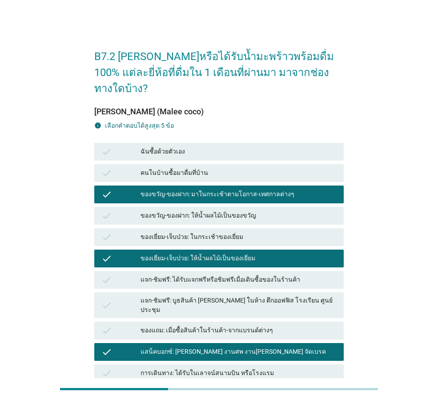
click at [254, 347] on div "แสน็คบอกซ์: [PERSON_NAME] งานศพ งาน[PERSON_NAME] จัดเบรค" at bounding box center [239, 352] width 196 height 11
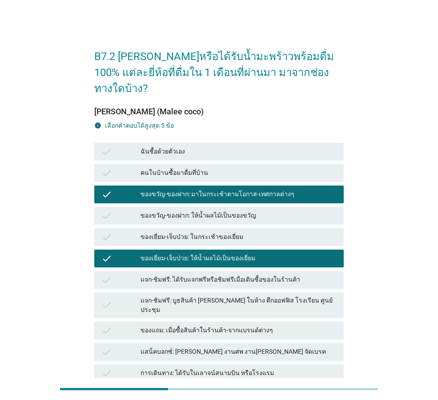
click at [267, 368] on div "การเดินทาง: ได้รับในเลาจน์สนามบิน หรือโรงแรม" at bounding box center [239, 373] width 196 height 11
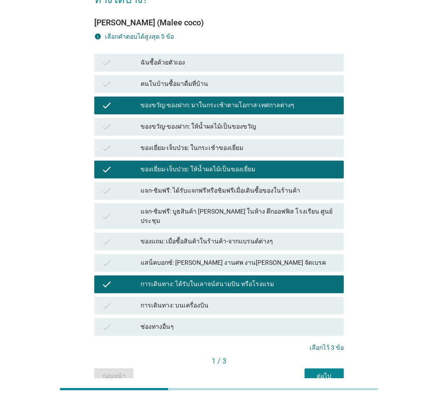
scroll to position [110, 0]
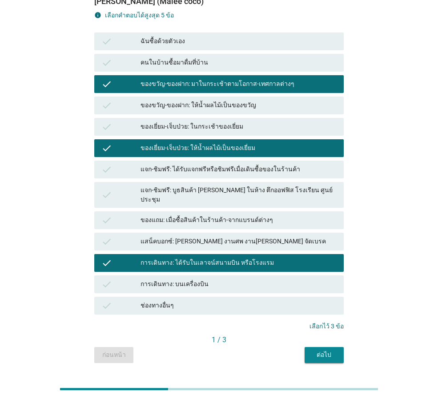
click at [314, 350] on div "ต่อไป" at bounding box center [324, 354] width 25 height 9
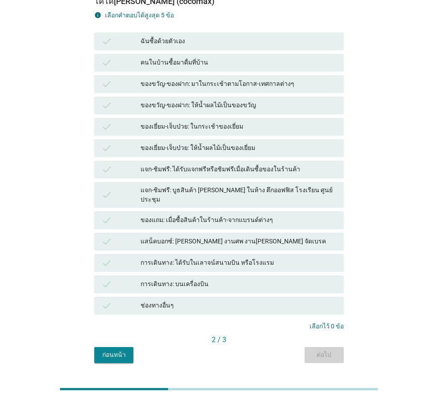
scroll to position [0, 0]
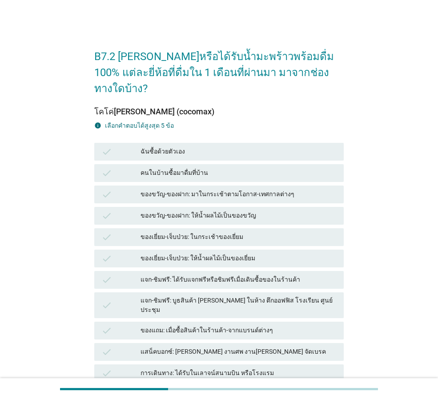
click at [182, 168] on div "คนในบ้านซื้อมาดื่มที่บ้าน" at bounding box center [239, 173] width 196 height 11
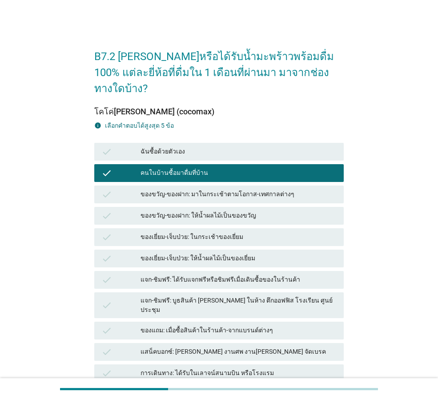
click at [202, 232] on div "ของเยี่ยม-เจ็บป่วย: ในกระเช้าของเยี่ยม" at bounding box center [239, 237] width 196 height 11
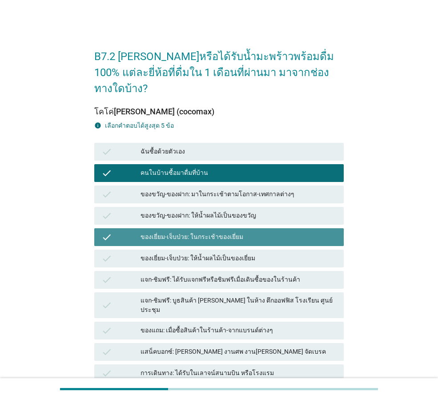
click at [202, 232] on div "ของเยี่ยม-เจ็บป่วย: ในกระเช้าของเยี่ยม" at bounding box center [239, 237] width 196 height 11
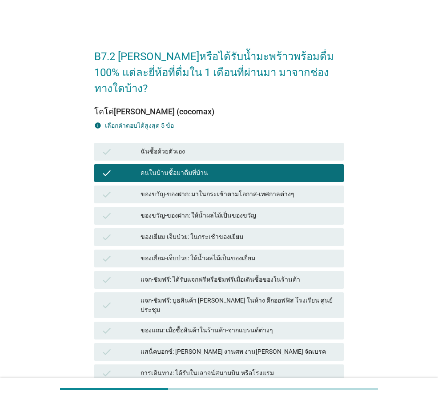
click at [213, 296] on div "แจก-ชิมฟรี: บูธสินค้า [PERSON_NAME] ในห้าง ตึกออฟฟิส โรงเรียน ศูนย์ประชุม" at bounding box center [239, 305] width 196 height 19
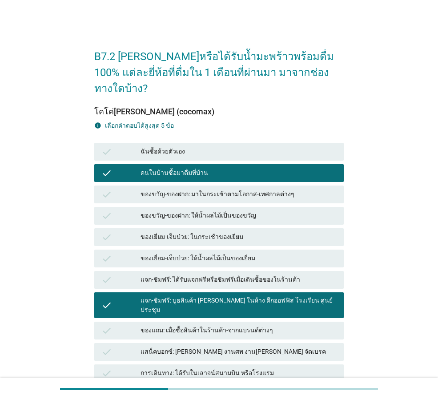
click at [234, 368] on div "การเดินทาง: ได้รับในเลาจน์สนามบิน หรือโรงแรม" at bounding box center [239, 373] width 196 height 11
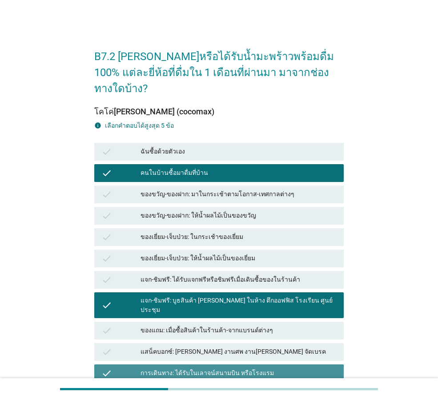
scroll to position [110, 0]
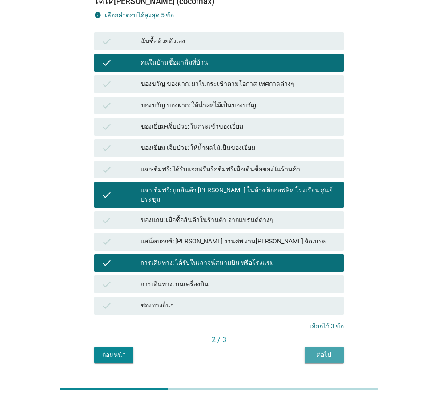
click at [316, 350] on div "ต่อไป" at bounding box center [324, 354] width 25 height 9
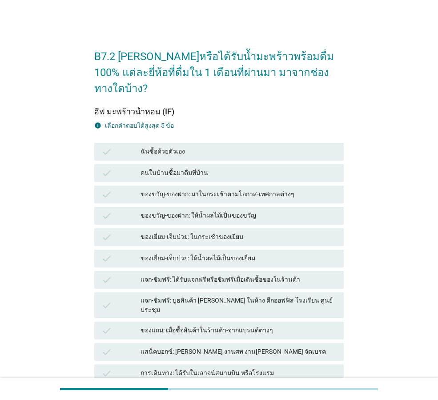
click at [182, 189] on div "ของขวัญ-ของฝาก: มาในกระเช้าตามโอกาส-เทศกาลต่างๆ" at bounding box center [239, 194] width 196 height 11
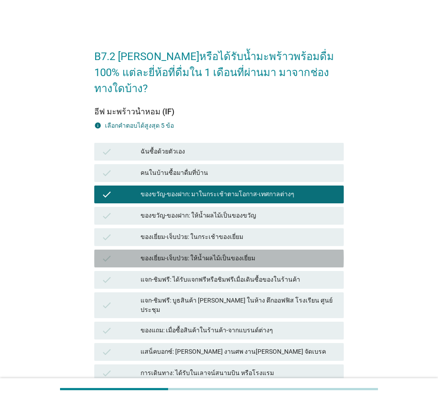
click at [220, 253] on div "ของเยี่ยม-เจ็บป่วย: ให้น้ำผลไม้เป็นของเยี่ยม" at bounding box center [239, 258] width 196 height 11
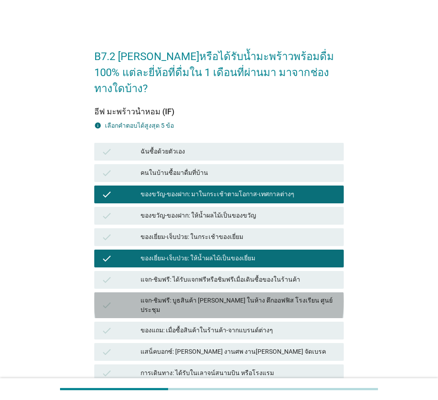
click at [226, 296] on div "แจก-ชิมฟรี: บูธสินค้า [PERSON_NAME] ในห้าง ตึกออฟฟิส โรงเรียน ศูนย์ประชุม" at bounding box center [239, 305] width 196 height 19
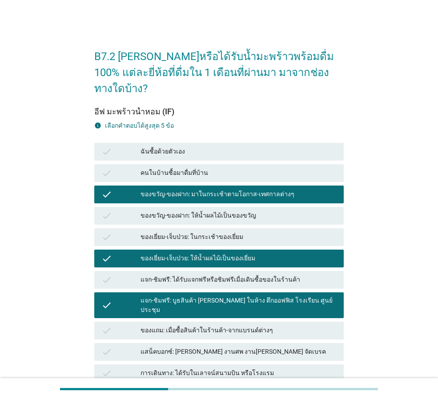
scroll to position [110, 0]
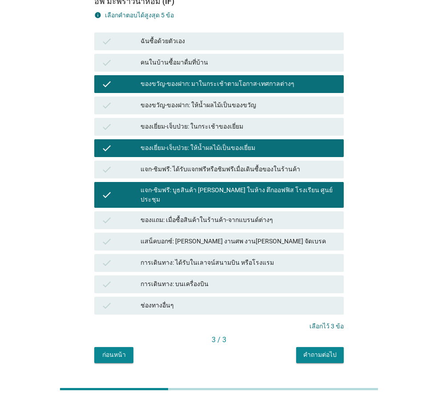
click at [323, 350] on div "คำถามต่อไป" at bounding box center [319, 354] width 33 height 9
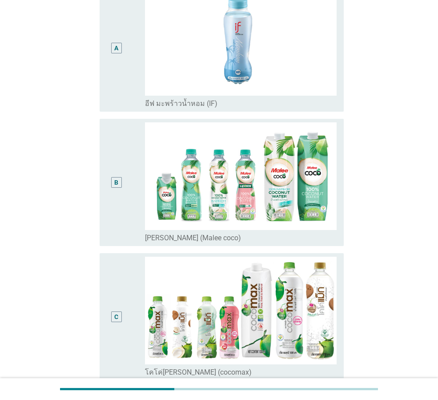
scroll to position [0, 0]
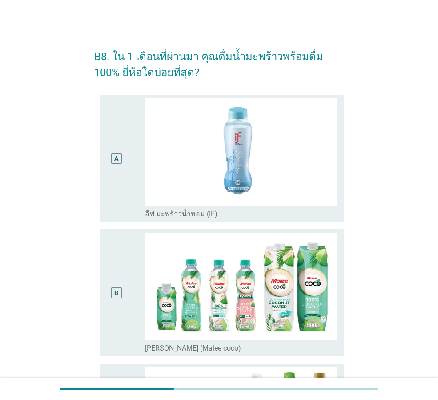
click at [119, 155] on div "A" at bounding box center [116, 158] width 11 height 11
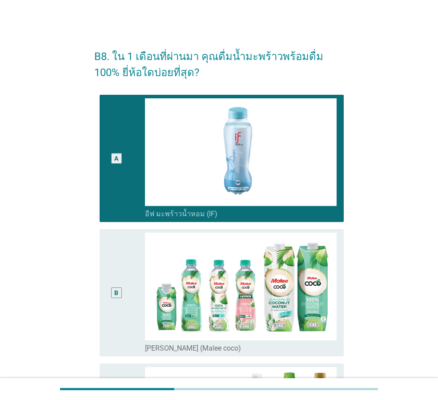
click at [117, 291] on div "B" at bounding box center [116, 292] width 4 height 9
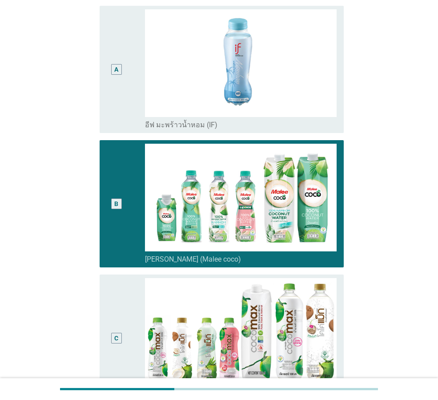
scroll to position [178, 0]
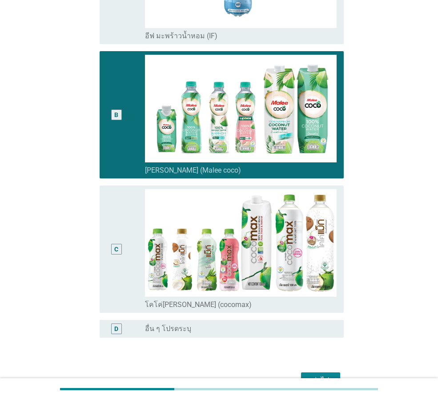
click at [113, 255] on div "C" at bounding box center [116, 249] width 19 height 120
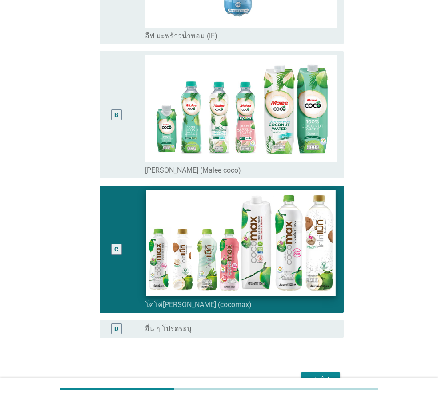
scroll to position [230, 0]
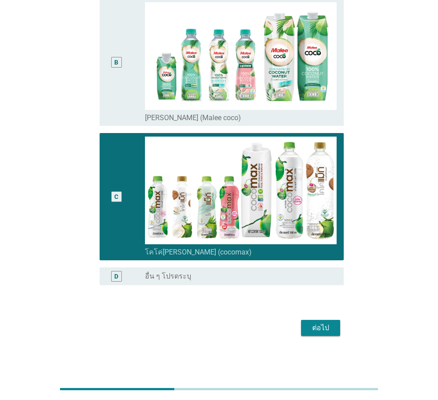
click at [312, 329] on div "ต่อไป" at bounding box center [320, 328] width 25 height 11
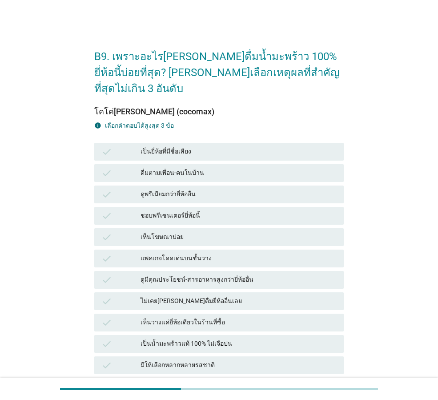
click at [217, 210] on div "ชอบพรีเซนเตอร์ยี่ห้อนี้" at bounding box center [239, 215] width 196 height 11
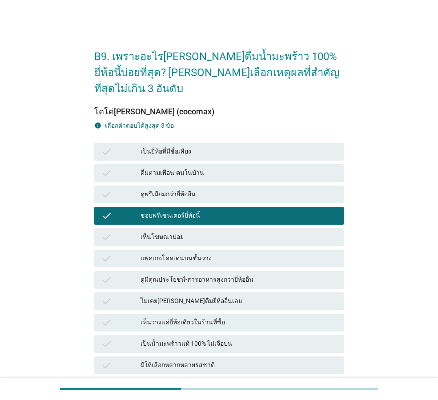
click at [232, 275] on div "ดูมีคุณประโยชน์-สารอาหารสูงกว่ายี่ห้ออื่น" at bounding box center [239, 280] width 196 height 11
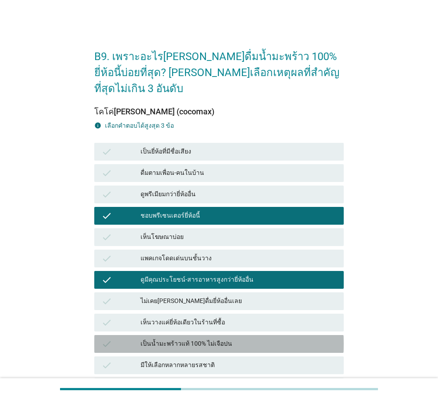
click at [241, 339] on div "เป็นน้ำมะพร้าวแท้ 100% ไม่เจือปน" at bounding box center [239, 344] width 196 height 11
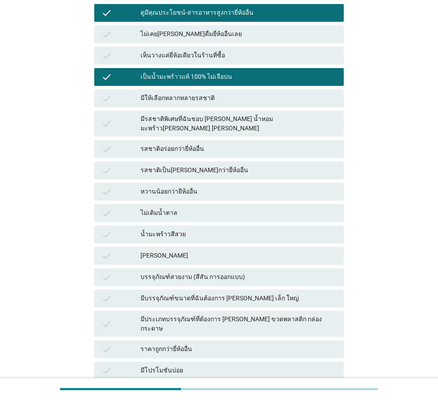
scroll to position [345, 0]
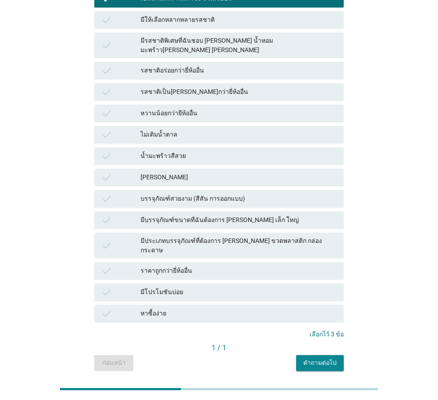
click at [311, 358] on div "คำถามต่อไป" at bounding box center [319, 362] width 33 height 9
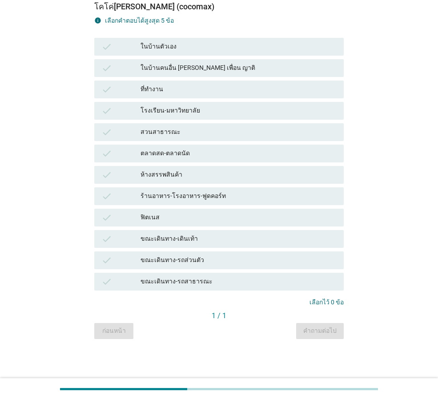
scroll to position [0, 0]
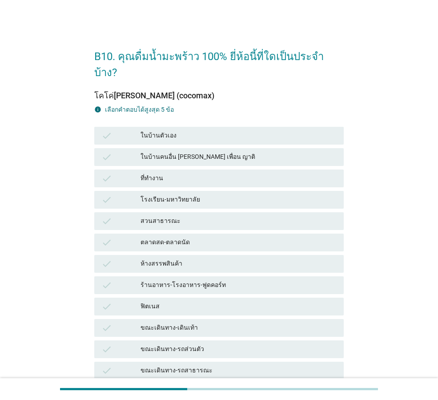
click at [196, 173] on div "ที่ทำงาน" at bounding box center [239, 178] width 196 height 11
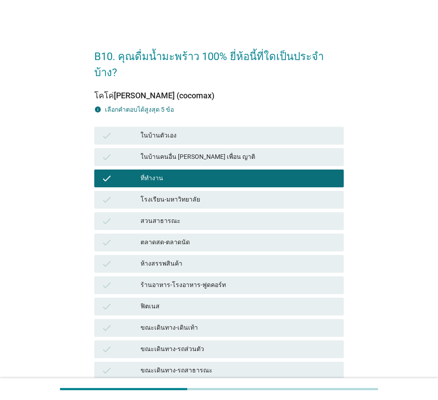
click at [204, 259] on div "ห้างสรรพสินค้า" at bounding box center [239, 264] width 196 height 11
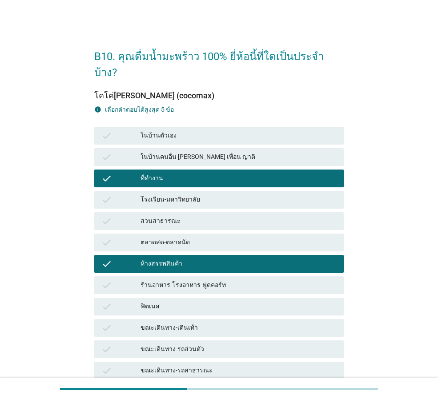
scroll to position [73, 0]
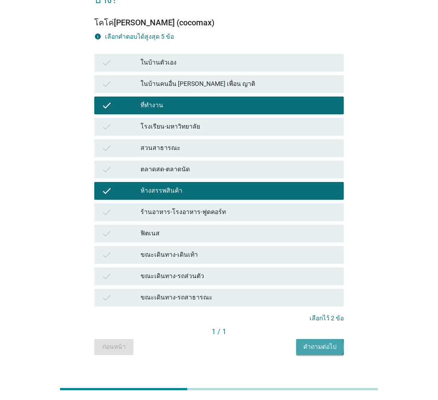
click at [314, 342] on div "คำถามต่อไป" at bounding box center [319, 346] width 33 height 9
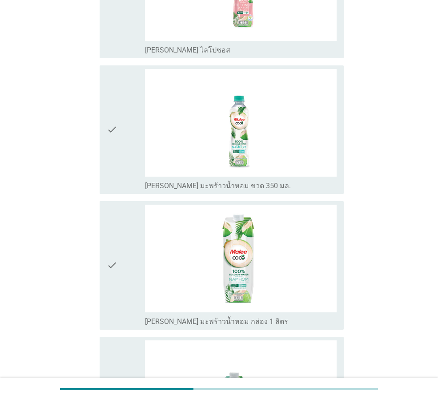
scroll to position [267, 0]
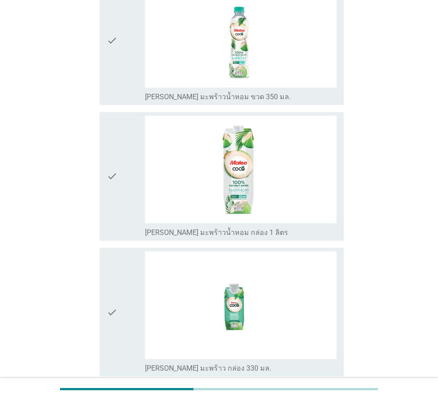
click at [113, 170] on icon "check" at bounding box center [112, 176] width 11 height 121
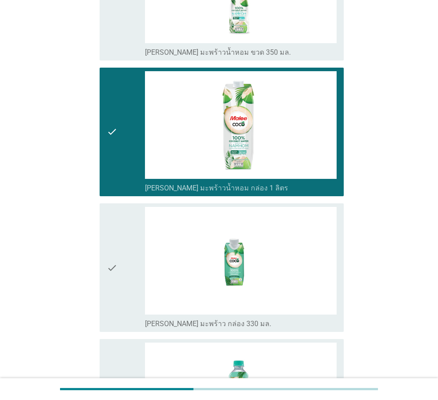
scroll to position [222, 0]
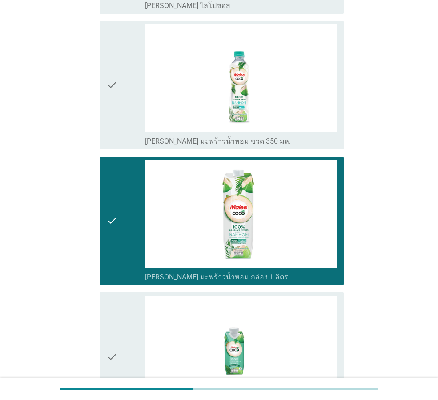
click at [116, 218] on icon "check" at bounding box center [112, 220] width 11 height 121
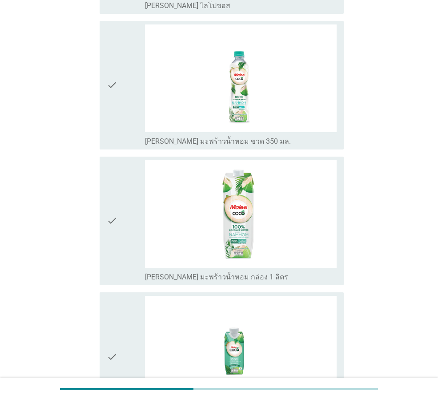
scroll to position [133, 0]
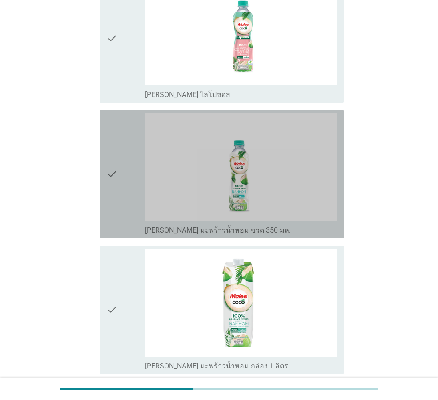
click at [115, 168] on icon "check" at bounding box center [112, 173] width 11 height 121
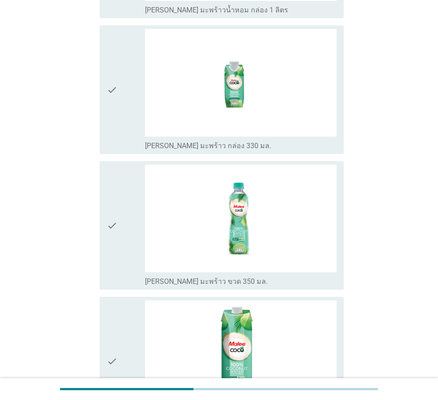
scroll to position [578, 0]
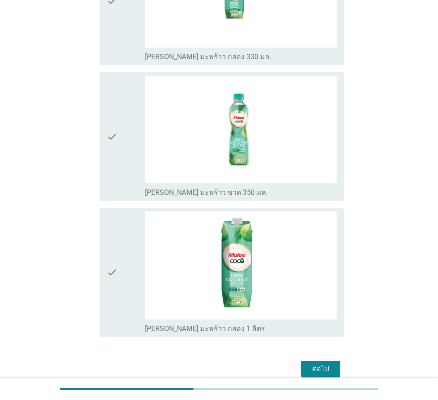
click at [114, 143] on icon "check" at bounding box center [112, 136] width 11 height 121
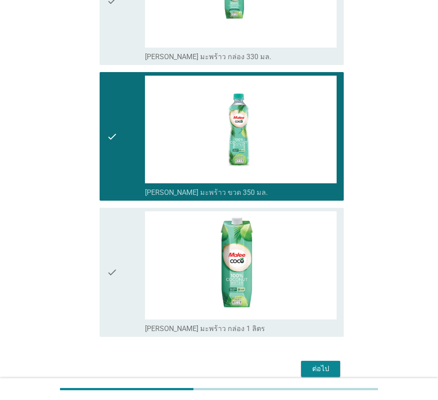
click at [319, 366] on div "ต่อไป" at bounding box center [320, 369] width 25 height 11
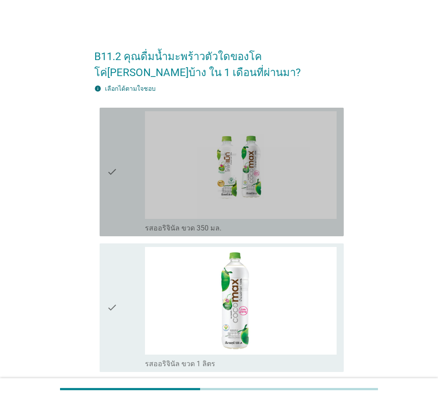
click at [116, 170] on icon "check" at bounding box center [112, 171] width 11 height 121
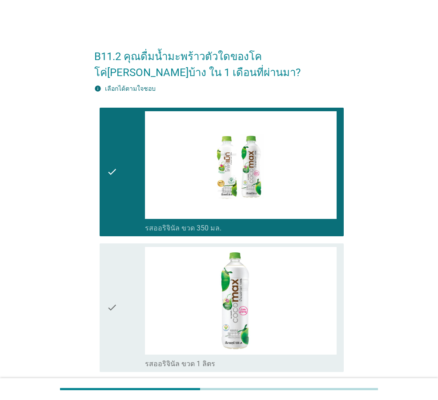
click at [119, 308] on div "check" at bounding box center [126, 307] width 38 height 121
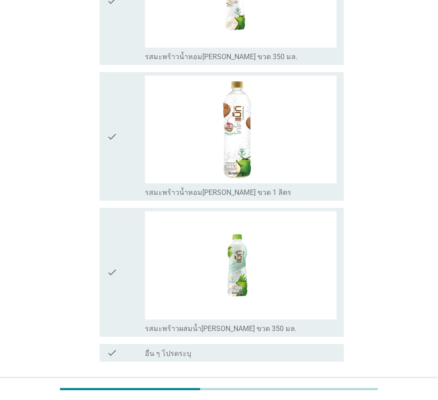
scroll to position [644, 0]
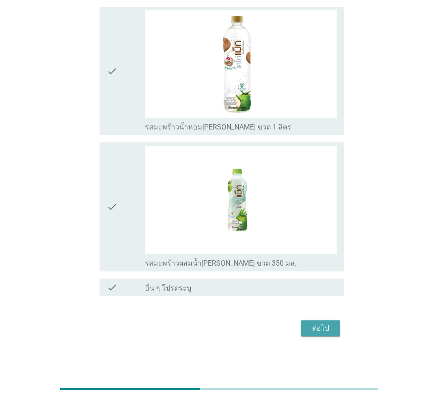
click at [315, 331] on div "ต่อไป" at bounding box center [320, 328] width 25 height 11
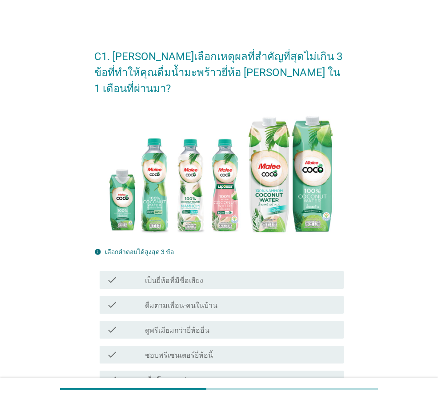
click at [213, 299] on div "check_box_outline_blank ดื่มตามเพื่อน-คนในบ้าน" at bounding box center [241, 304] width 192 height 11
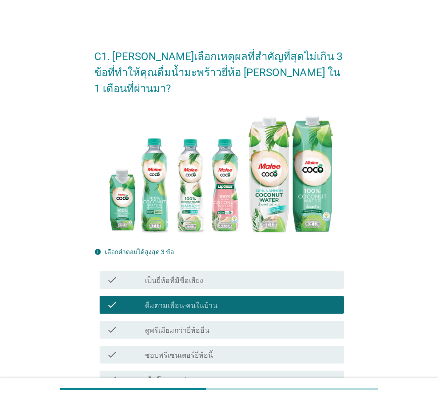
scroll to position [89, 0]
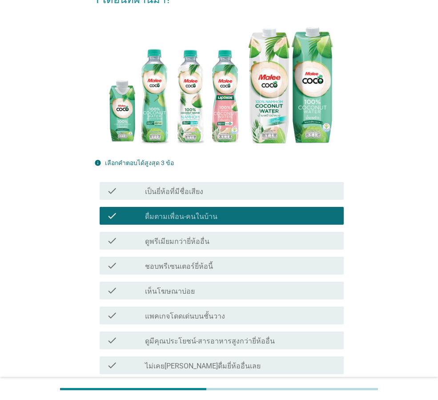
click at [223, 285] on div "check_box_outline_blank เห็นโฆษณาบ่อย" at bounding box center [241, 290] width 192 height 11
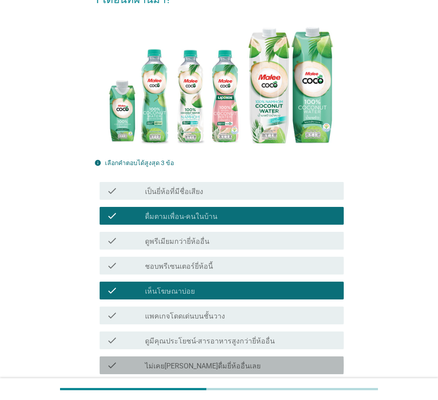
click at [226, 360] on div "check_box_outline_blank ไม่เคย[PERSON_NAME]ดื่มยี่ห้ออื่นเลย" at bounding box center [241, 365] width 192 height 11
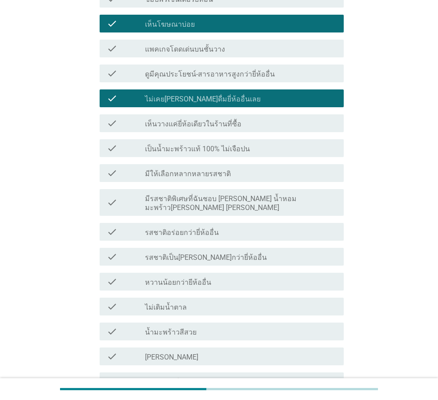
scroll to position [578, 0]
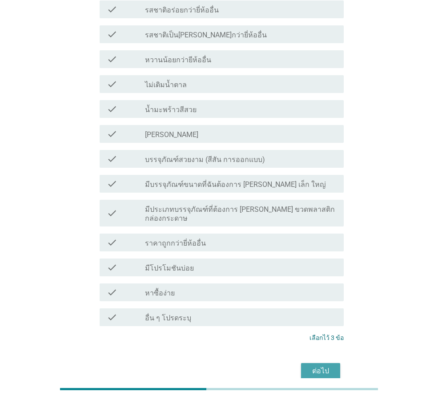
click at [309, 366] on div "ต่อไป" at bounding box center [320, 371] width 25 height 11
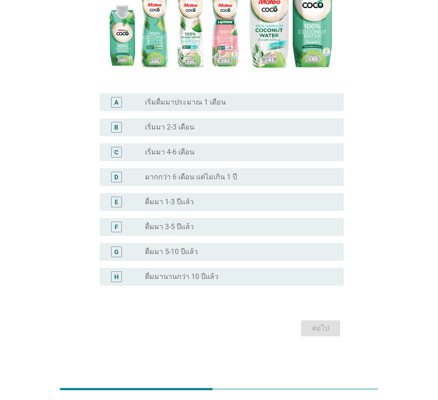
scroll to position [0, 0]
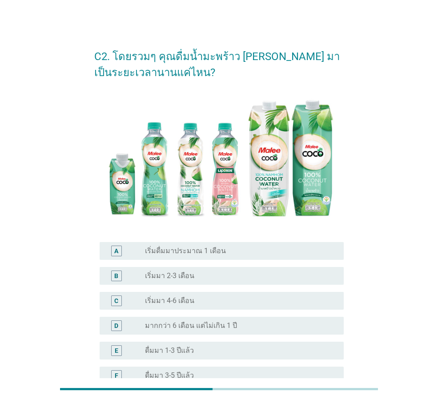
click at [223, 277] on div "radio_button_unchecked เริ่มมา 2-3 เดือน" at bounding box center [237, 275] width 185 height 9
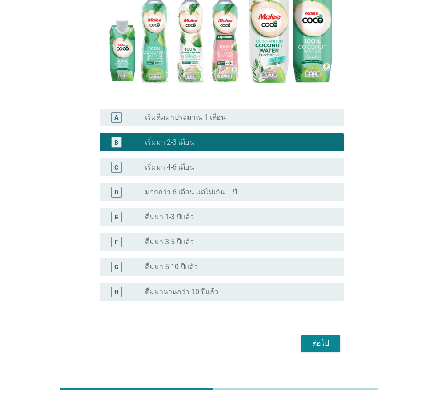
scroll to position [149, 0]
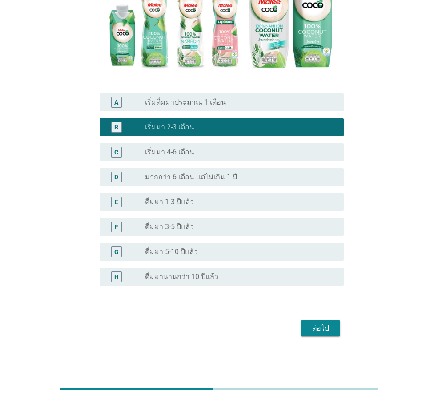
click at [309, 326] on div "ต่อไป" at bounding box center [320, 328] width 25 height 11
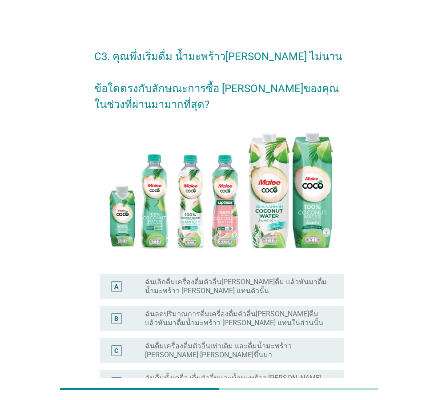
scroll to position [89, 0]
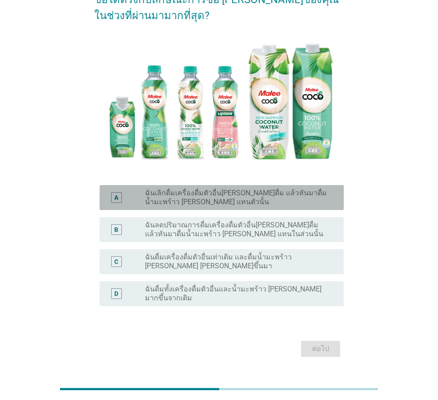
click at [210, 200] on label "ฉันเลิกดื่มเครื่องดื่มตัวอื่น[PERSON_NAME]ดื่ม แล้วหันมาดื่มน้ำมะพร้าว [PERSON_…" at bounding box center [237, 198] width 185 height 18
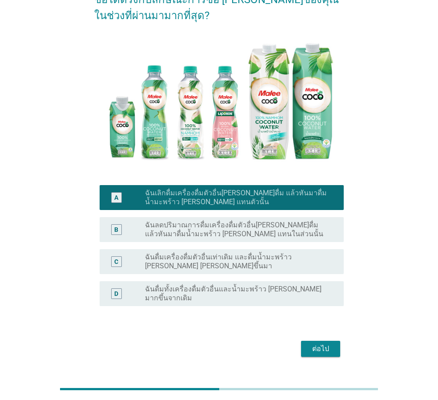
click at [327, 350] on div "ต่อไป" at bounding box center [320, 348] width 25 height 11
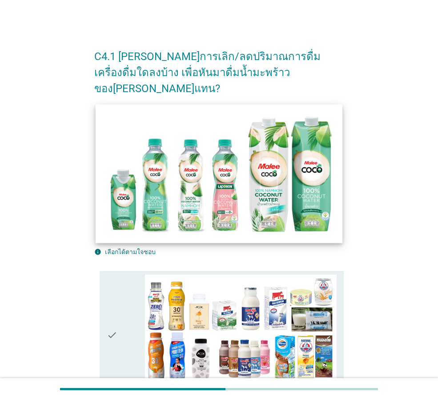
click at [131, 140] on img at bounding box center [219, 173] width 247 height 139
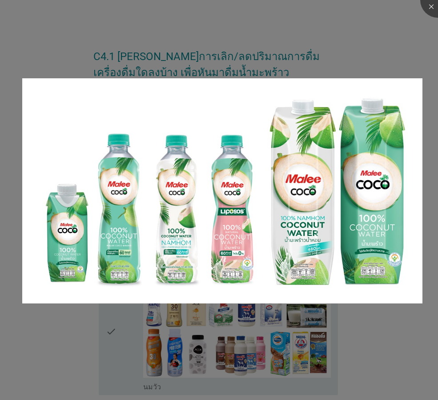
click at [385, 55] on div at bounding box center [219, 200] width 438 height 400
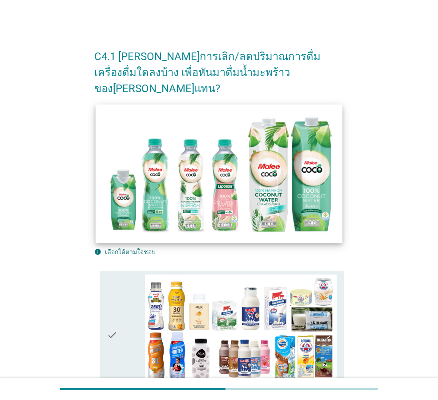
click at [114, 123] on img at bounding box center [219, 173] width 247 height 139
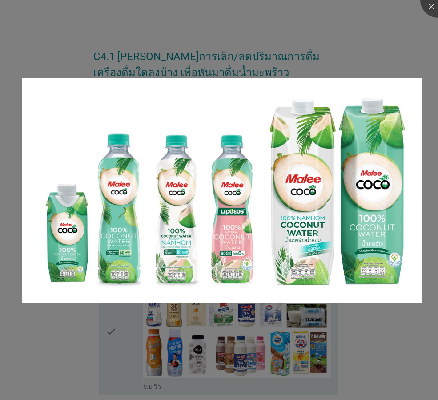
click at [371, 59] on div at bounding box center [219, 200] width 438 height 400
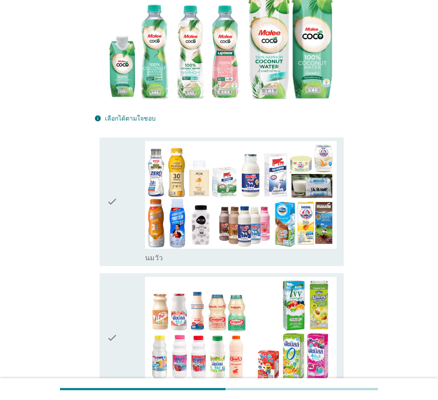
scroll to position [222, 0]
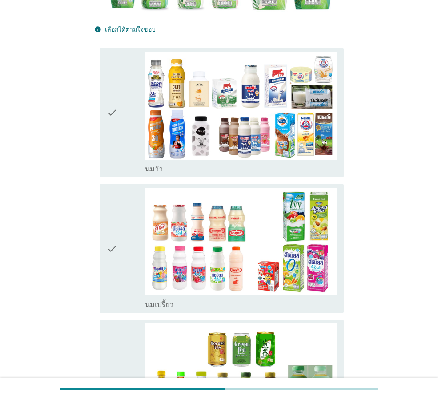
click at [110, 136] on icon "check" at bounding box center [112, 112] width 11 height 121
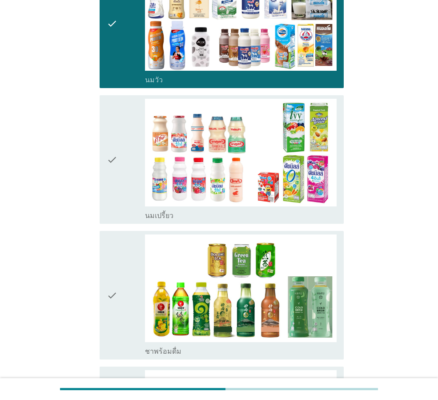
scroll to position [400, 0]
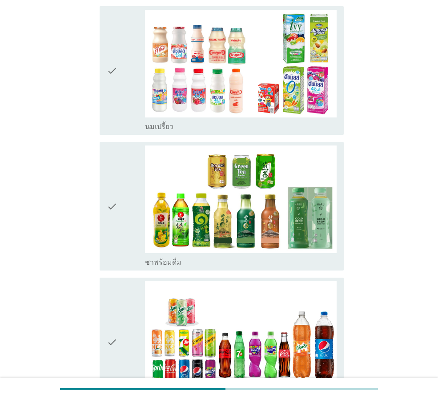
click at [111, 167] on icon "check" at bounding box center [112, 205] width 11 height 121
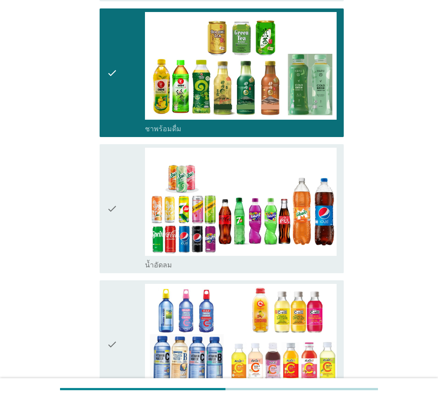
scroll to position [578, 0]
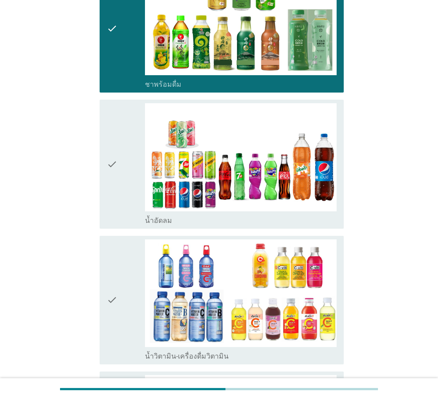
click at [111, 133] on icon "check" at bounding box center [112, 163] width 11 height 121
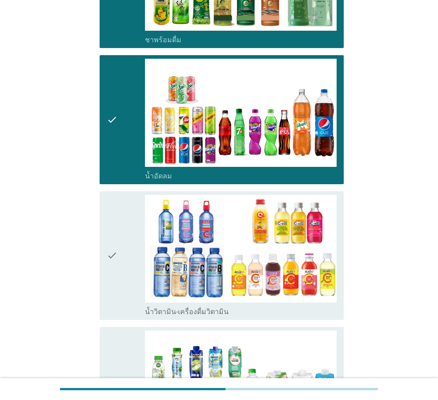
scroll to position [712, 0]
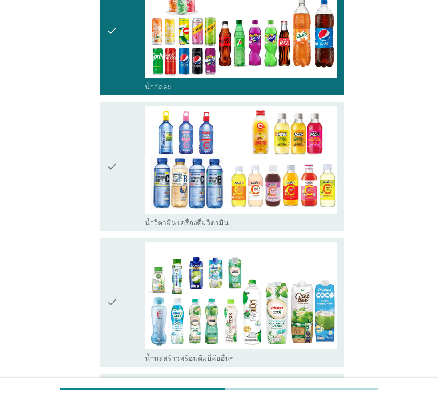
click at [122, 252] on div "check" at bounding box center [126, 302] width 38 height 121
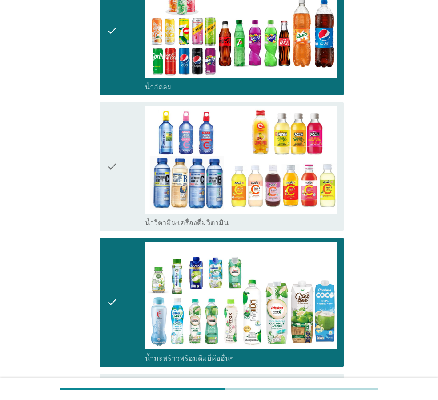
scroll to position [791, 0]
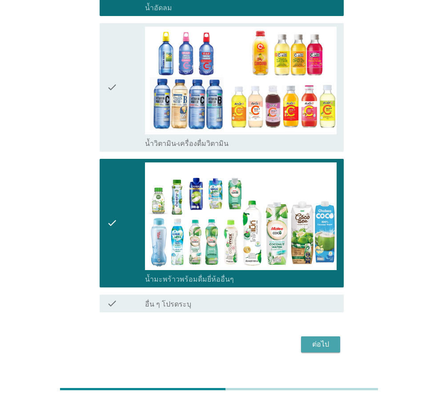
click at [311, 339] on div "ต่อไป" at bounding box center [320, 344] width 25 height 11
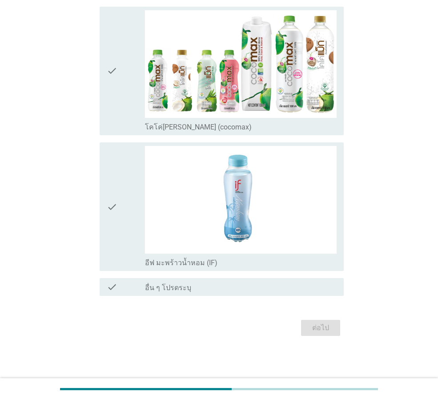
scroll to position [0, 0]
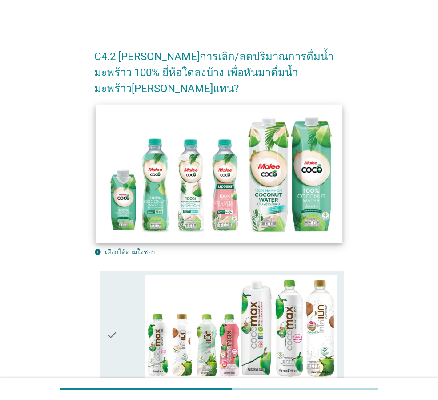
click at [136, 222] on img at bounding box center [219, 173] width 247 height 139
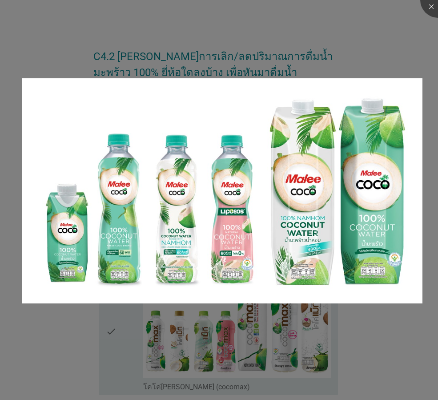
click at [365, 40] on div at bounding box center [219, 200] width 438 height 400
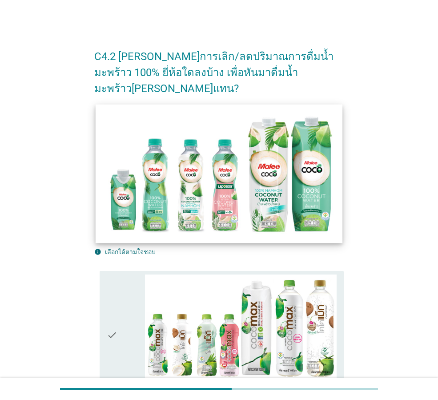
click at [113, 134] on img at bounding box center [219, 173] width 247 height 139
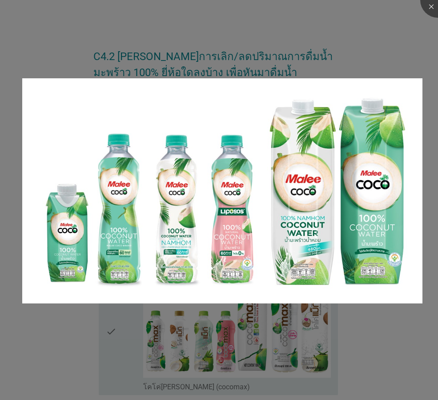
click at [380, 60] on div at bounding box center [219, 200] width 438 height 400
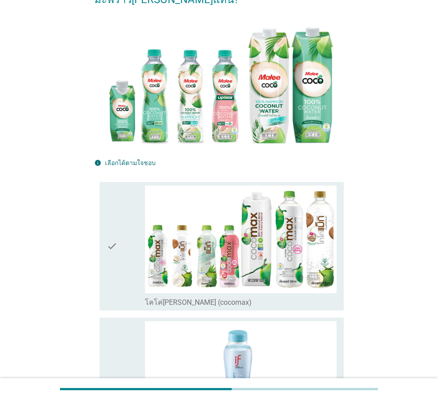
scroll to position [222, 0]
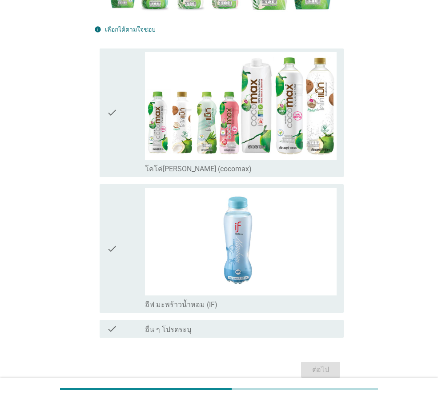
click at [121, 113] on div "check" at bounding box center [126, 112] width 38 height 121
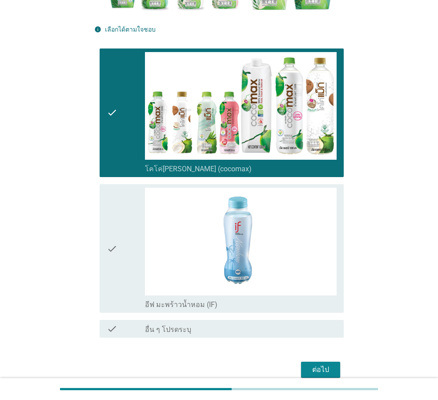
click at [123, 200] on div "check" at bounding box center [126, 248] width 38 height 121
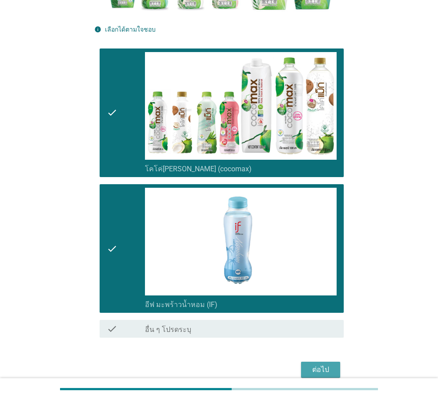
click at [322, 364] on div "ต่อไป" at bounding box center [320, 369] width 25 height 11
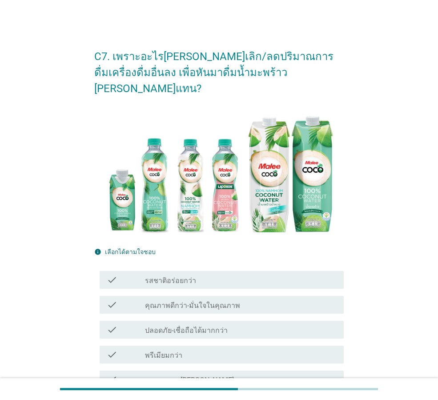
scroll to position [133, 0]
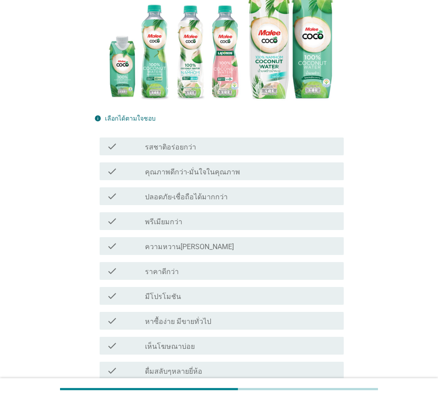
click at [215, 168] on label "คุณภาพดีกว่า-มั่นใจในคุณภาพ" at bounding box center [192, 172] width 95 height 9
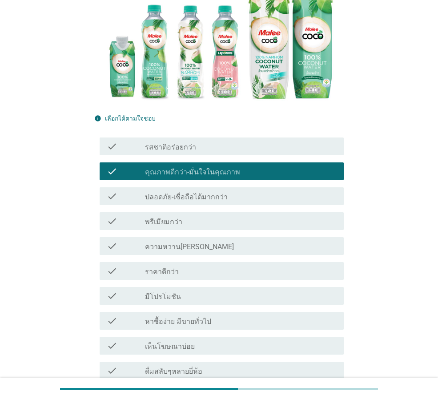
click at [222, 241] on div "check_box_outline_blank ความหวาน[PERSON_NAME]" at bounding box center [241, 246] width 192 height 11
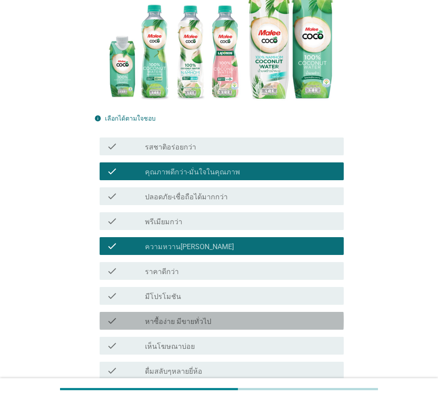
click at [231, 315] on div "check_box_outline_blank หาซื้อง่าย มีขายทั่วไป" at bounding box center [241, 320] width 192 height 11
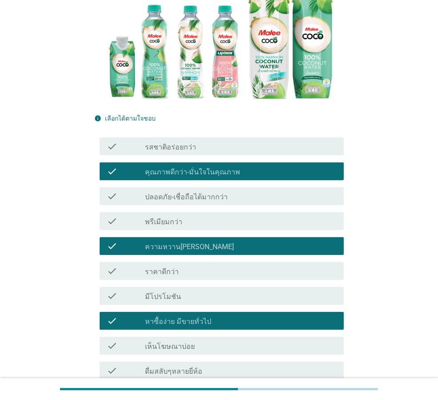
scroll to position [226, 0]
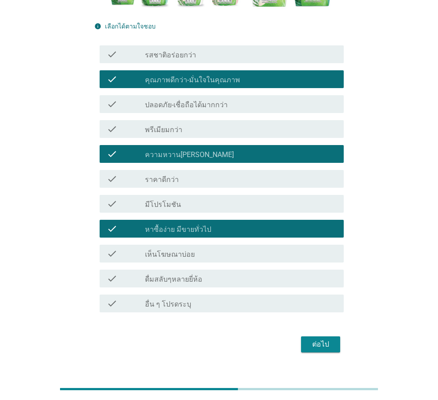
click at [309, 339] on div "ต่อไป" at bounding box center [320, 344] width 25 height 11
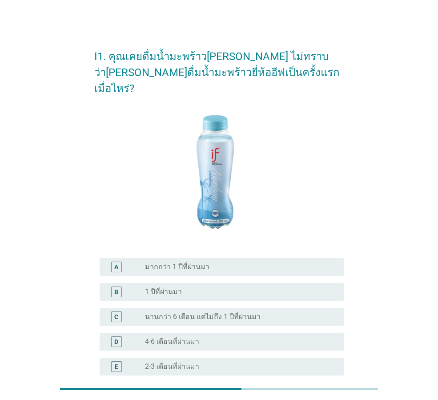
scroll to position [44, 0]
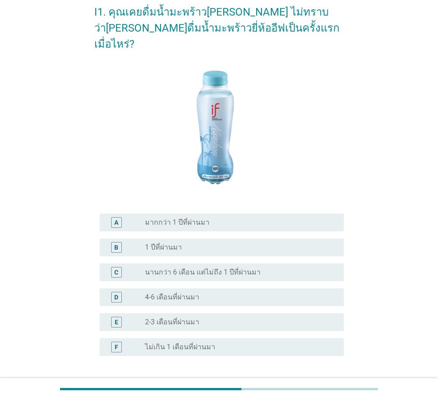
click at [279, 268] on div "radio_button_unchecked นานกว่า 6 เดือน แต่ไม่ถึง 1 ปีที่ผ่านมา" at bounding box center [237, 272] width 185 height 9
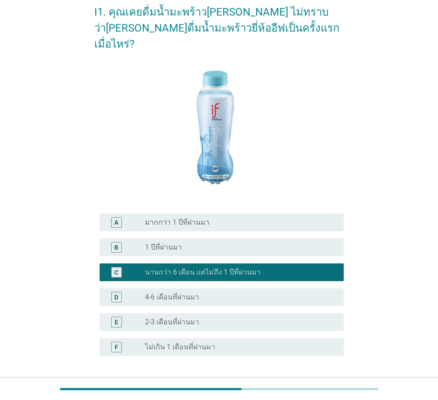
scroll to position [99, 0]
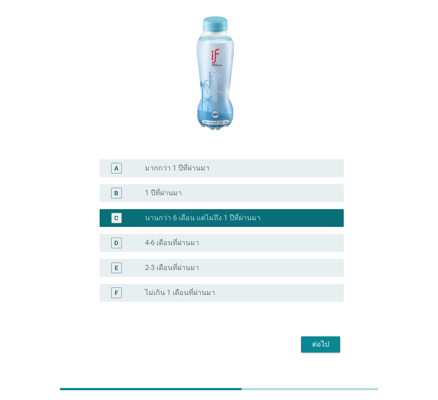
click at [321, 339] on div "ต่อไป" at bounding box center [320, 344] width 25 height 11
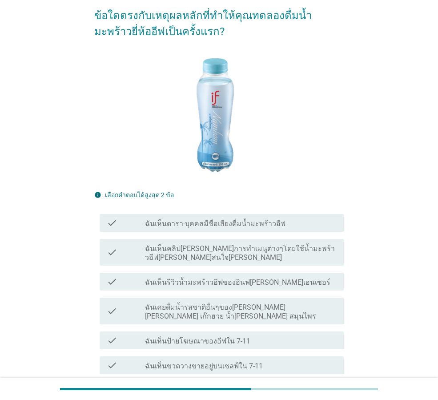
scroll to position [133, 0]
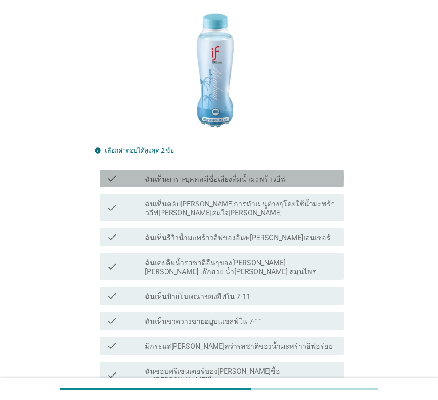
click at [243, 175] on label "ฉันเห็นดารา-บุคคลมีชื่อเสียงดื่มน้ำมะพร้าวอีฟ" at bounding box center [215, 179] width 141 height 9
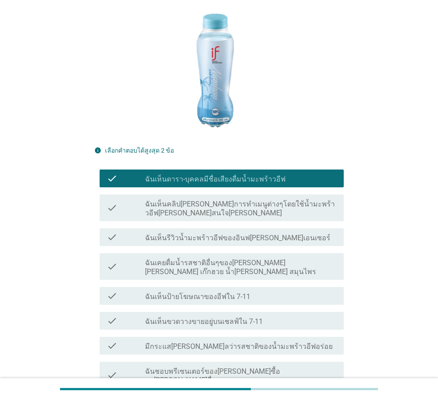
click at [255, 291] on div "check_box_outline_blank ฉันเห็นป้ายโฆษณาของอีฟใน 7-11" at bounding box center [241, 296] width 192 height 11
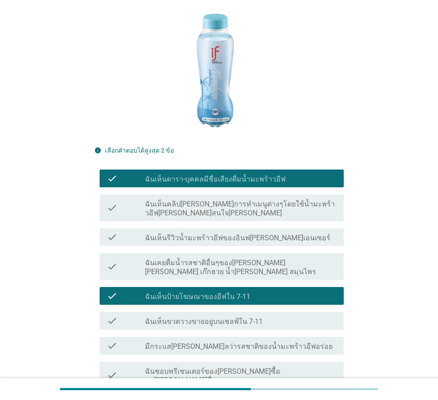
scroll to position [222, 0]
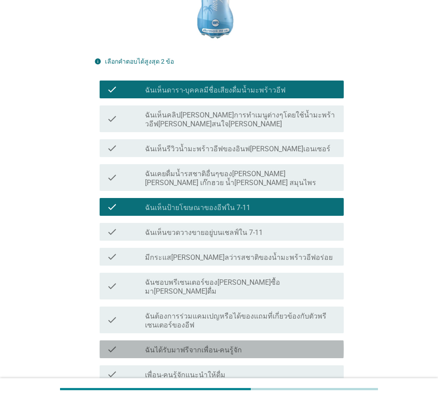
click at [258, 340] on div "check check_box_outline_blank ฉันได้รับมาฟรีจากเพื่อน-คนรู้จัก" at bounding box center [222, 349] width 244 height 18
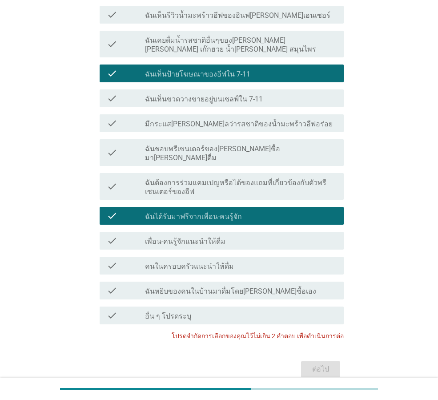
scroll to position [372, 0]
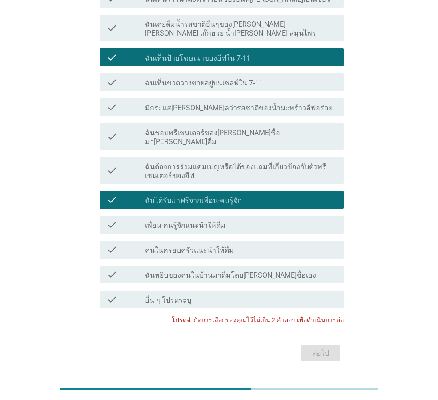
click at [225, 196] on label "ฉันได้รับมาฟรีจากเพื่อน-คนรู้จัก" at bounding box center [193, 200] width 97 height 9
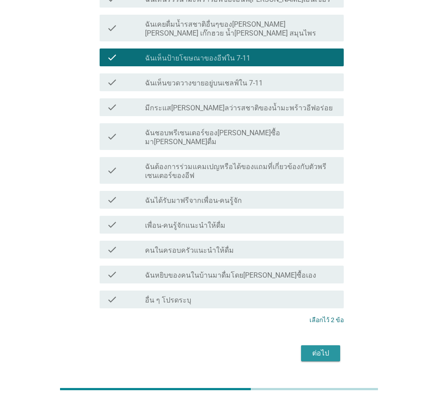
click at [318, 348] on div "ต่อไป" at bounding box center [320, 353] width 25 height 11
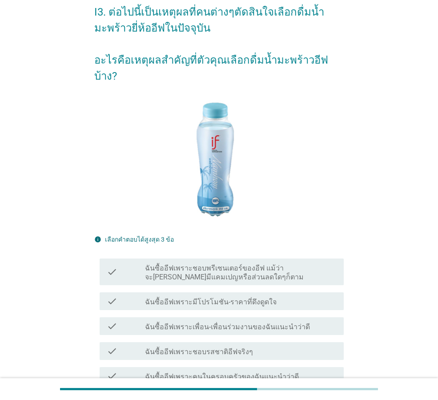
scroll to position [178, 0]
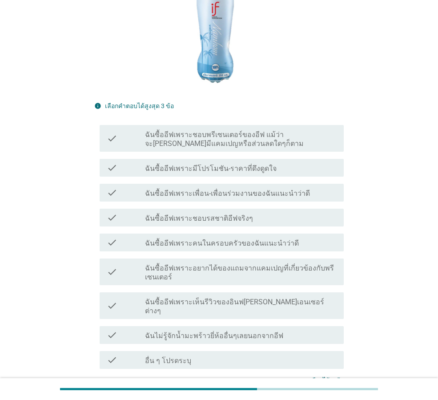
click at [249, 164] on label "ฉันซื้ออีฟเพราะมีโปรโมชัน-ราคาที่ดึงดูดใจ" at bounding box center [211, 168] width 132 height 9
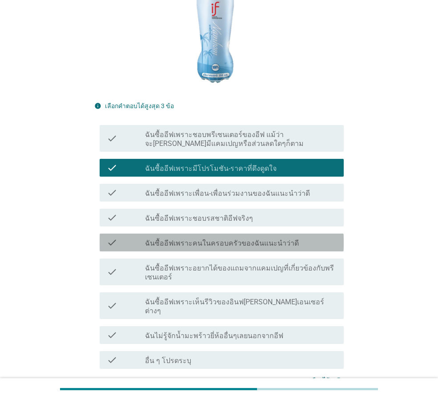
click at [250, 239] on label "ฉันซื้ออีฟเพราะคนในครอบครัวของฉันแนะนำว่าดี" at bounding box center [222, 243] width 154 height 9
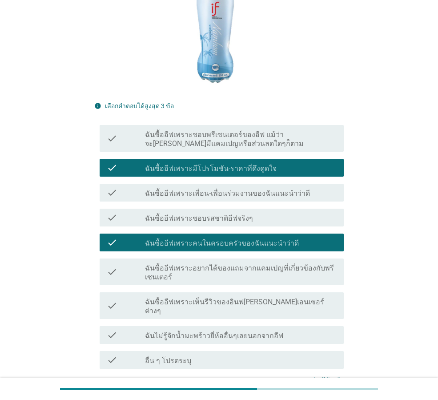
scroll to position [238, 0]
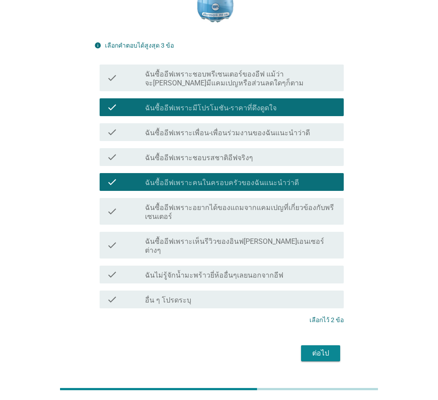
click at [316, 348] on div "ต่อไป" at bounding box center [320, 353] width 25 height 11
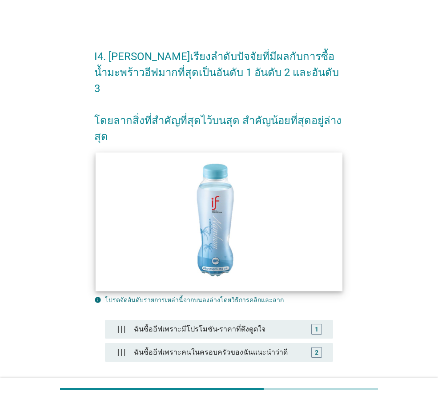
scroll to position [65, 0]
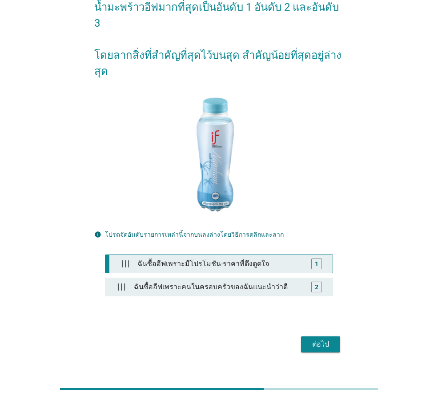
click at [205, 255] on div "ฉันซื้ออีฟเพราะมีโปรโมชัน-ราคาที่ดึงดูดใจ" at bounding box center [221, 264] width 174 height 18
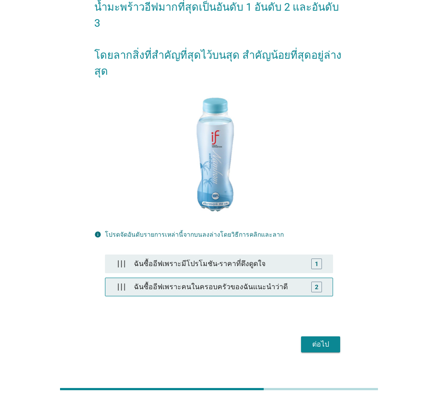
click at [208, 278] on div "ฉันซื้ออีฟเพราะคนในครอบครัวของฉันแนะนำว่าดี" at bounding box center [219, 287] width 178 height 18
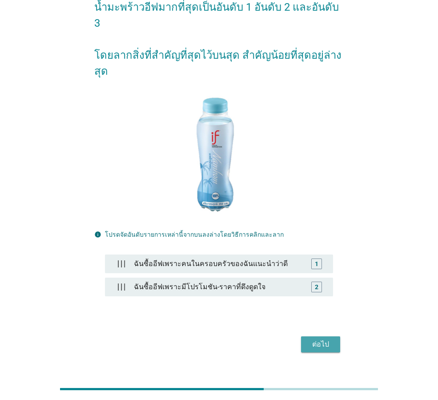
click at [314, 339] on div "ต่อไป" at bounding box center [320, 344] width 25 height 11
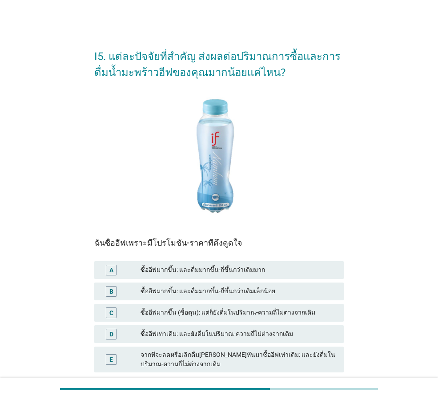
click at [215, 291] on div "ซื้ออีฟมากขึ้น: และดื่มมากขึ้น-ถี่ขึ้นกว่าเดิมเล็กน้อย" at bounding box center [239, 291] width 196 height 11
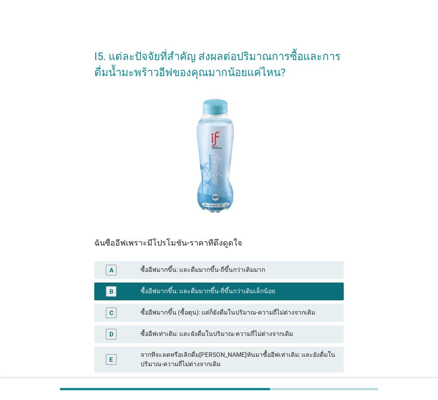
scroll to position [69, 0]
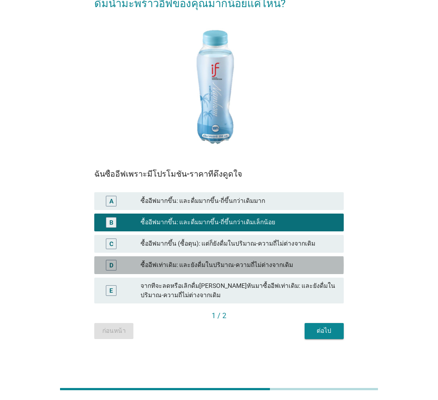
click at [239, 268] on div "ซื้ออีฟเท่าเดิม: และยังดื่มในปริมาณ-ความถี่ไม่ต่างจากเดิม" at bounding box center [239, 265] width 196 height 11
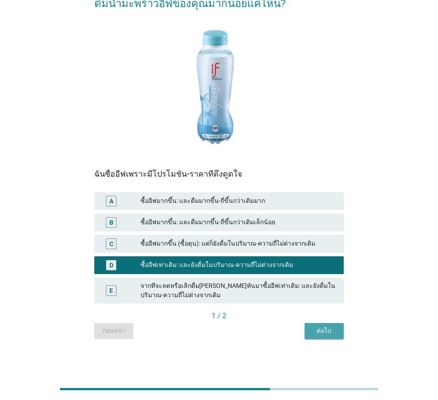
click at [319, 330] on div "ต่อไป" at bounding box center [324, 330] width 25 height 9
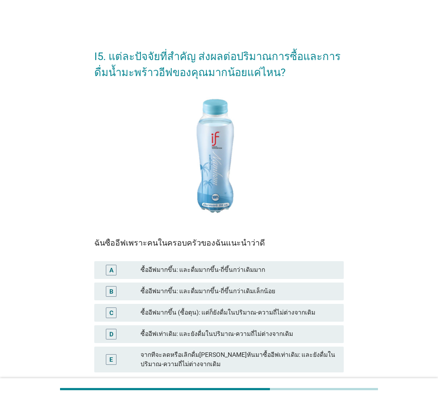
click at [247, 291] on div "ซื้ออีฟมากขึ้น: และดื่มมากขึ้น-ถี่ขึ้นกว่าเดิมเล็กน้อย" at bounding box center [239, 291] width 196 height 11
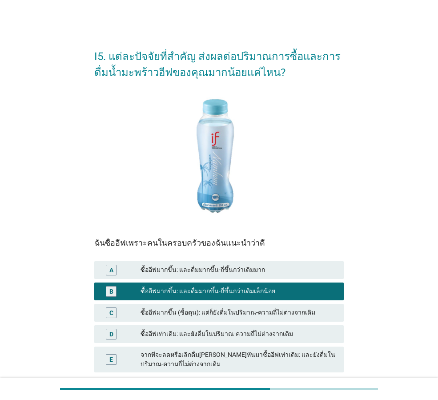
scroll to position [69, 0]
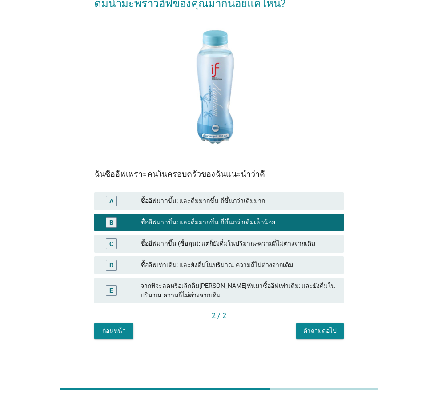
click at [315, 330] on div "คำถามต่อไป" at bounding box center [319, 330] width 33 height 9
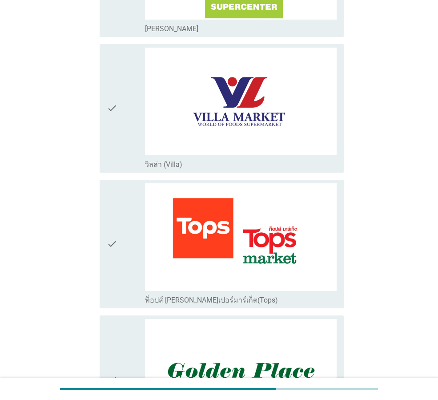
scroll to position [934, 0]
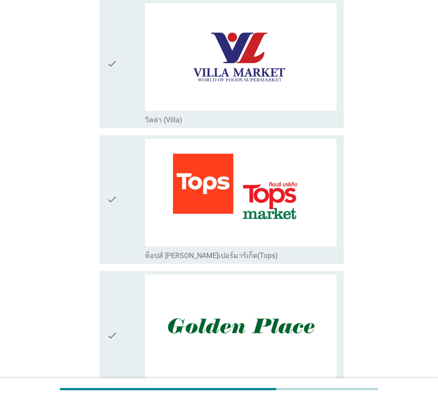
click at [117, 197] on icon "check" at bounding box center [112, 199] width 11 height 121
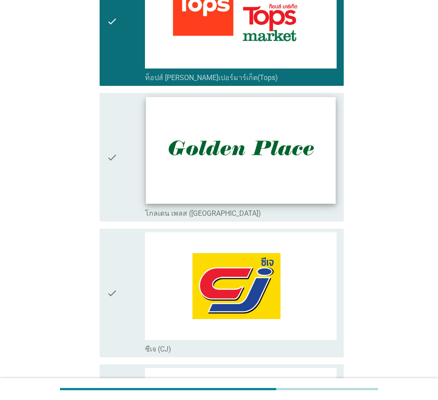
scroll to position [1201, 0]
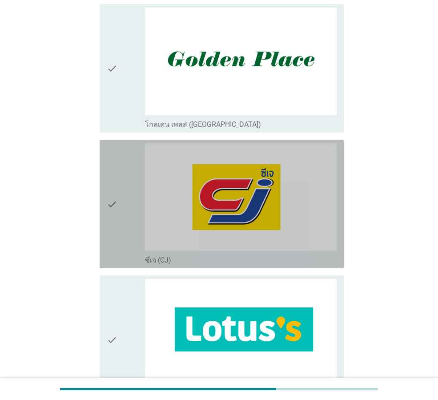
click at [120, 211] on div "check" at bounding box center [126, 203] width 38 height 121
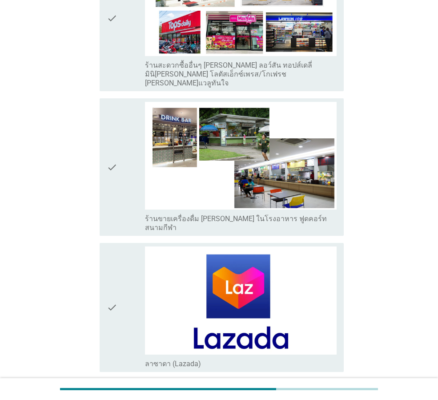
scroll to position [2047, 0]
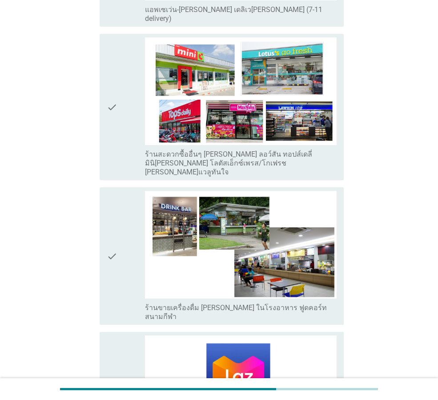
click at [112, 106] on icon "check" at bounding box center [112, 106] width 11 height 139
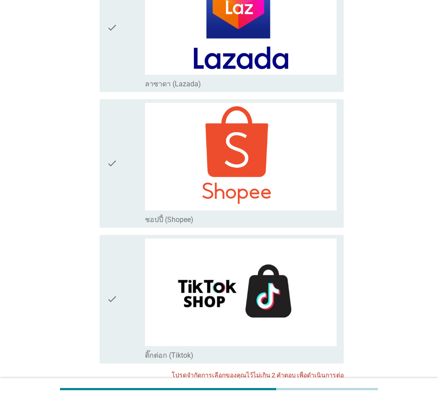
scroll to position [2371, 0]
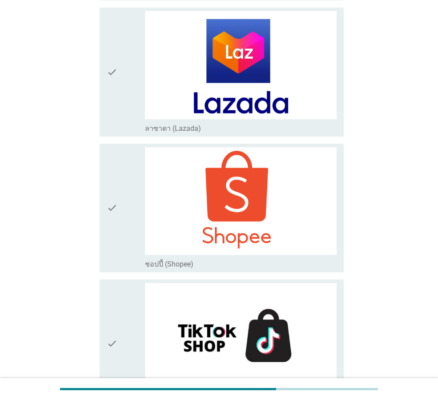
click at [119, 64] on div "check" at bounding box center [126, 71] width 38 height 121
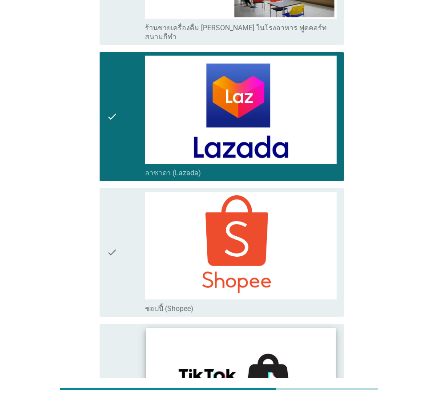
scroll to position [2282, 0]
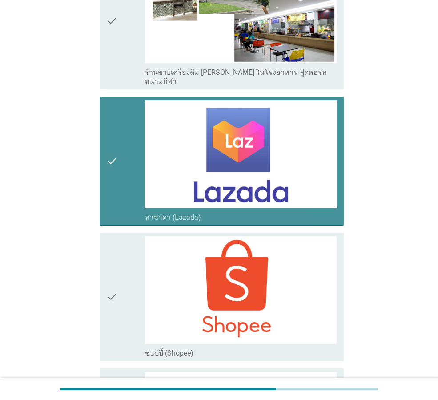
click at [117, 135] on icon "check" at bounding box center [112, 160] width 11 height 121
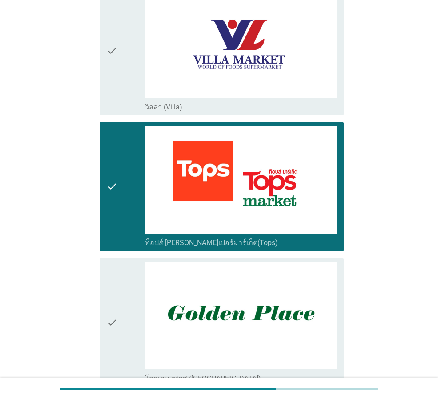
scroll to position [1214, 0]
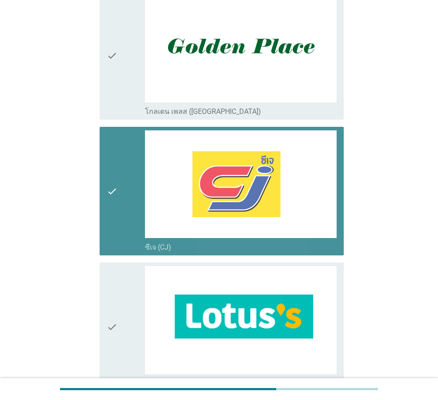
click at [112, 207] on icon "check" at bounding box center [112, 190] width 11 height 121
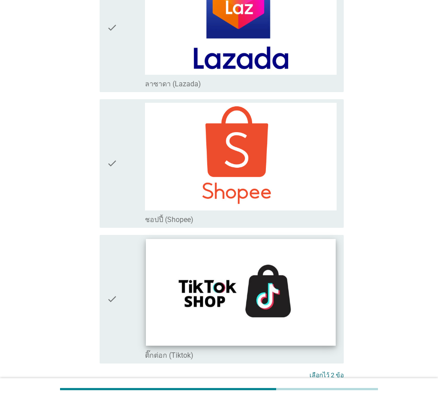
scroll to position [2460, 0]
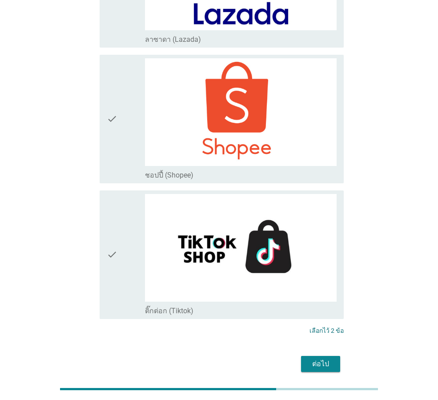
click at [316, 359] on div "ต่อไป" at bounding box center [320, 364] width 25 height 11
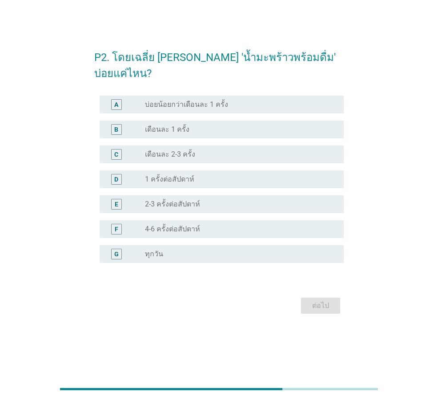
scroll to position [0, 0]
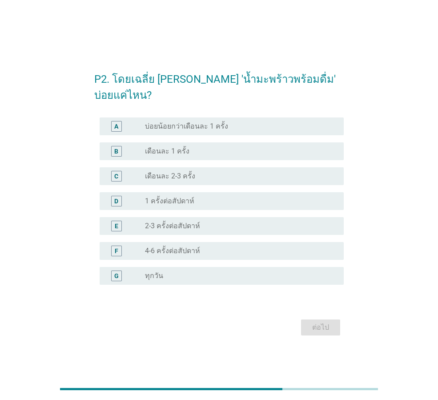
click at [201, 172] on div "radio_button_unchecked เดือนละ 2-3 ครั้ง" at bounding box center [237, 176] width 185 height 9
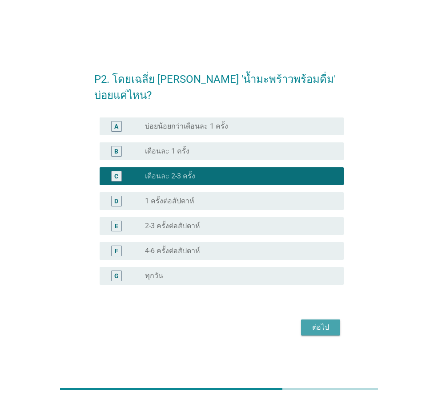
click at [327, 322] on div "ต่อไป" at bounding box center [320, 327] width 25 height 11
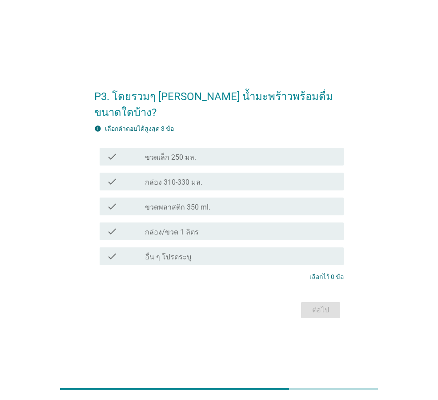
click at [251, 152] on div "check_box_outline_blank ขวดเล็ก 250 มล." at bounding box center [241, 156] width 192 height 11
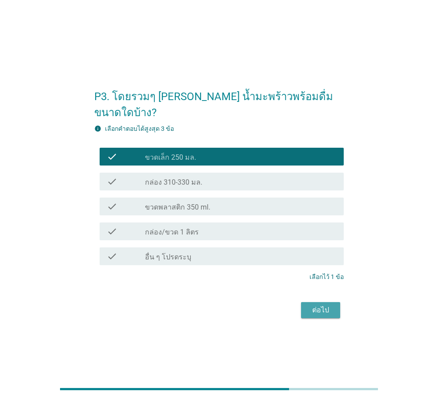
click at [320, 305] on div "ต่อไป" at bounding box center [320, 310] width 25 height 11
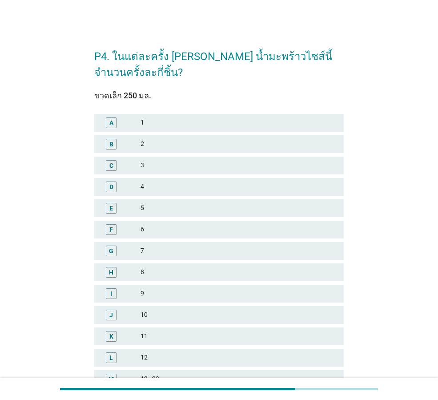
click at [167, 137] on div "B 2" at bounding box center [219, 144] width 250 height 18
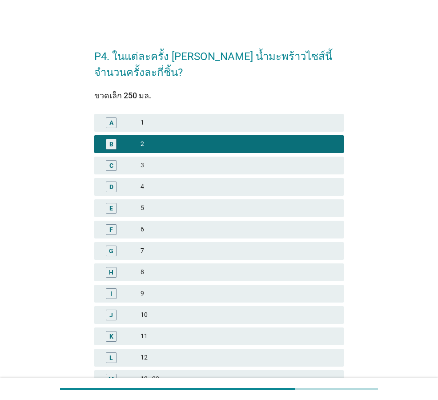
scroll to position [127, 0]
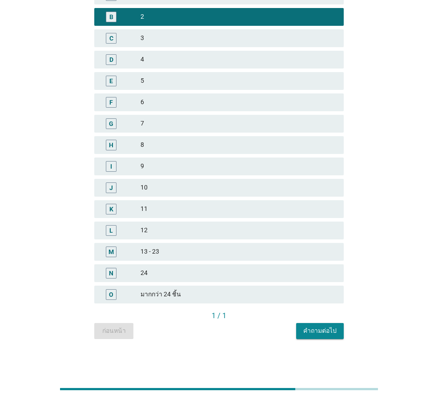
click at [308, 331] on div "คำถามต่อไป" at bounding box center [319, 330] width 33 height 9
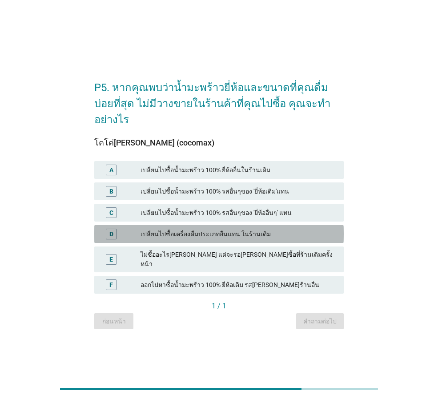
click at [214, 230] on div "เปลี่ยนไปซื้อเครื่องดื่มประเภทอื่นแทน ในร้านเดิม" at bounding box center [239, 234] width 196 height 11
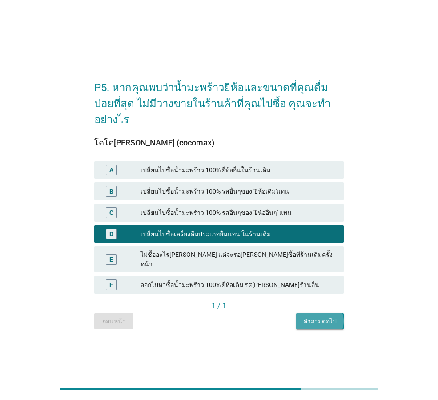
click at [312, 317] on div "คำถามต่อไป" at bounding box center [319, 321] width 33 height 9
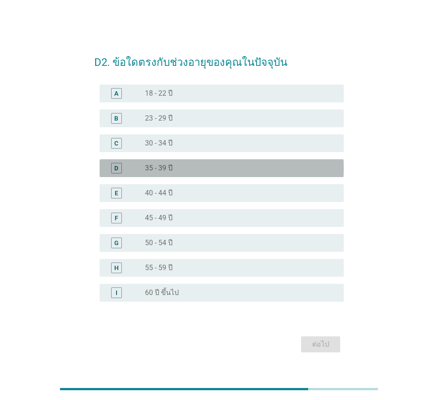
click at [182, 169] on div "radio_button_unchecked 35 - 39 ปี" at bounding box center [237, 168] width 185 height 9
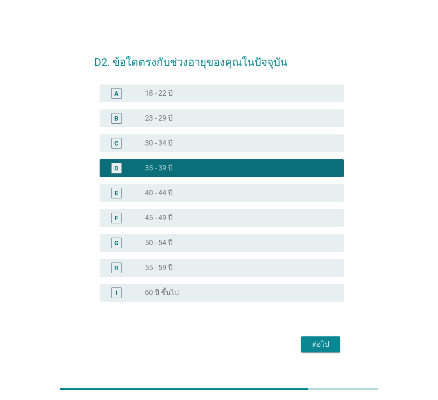
click at [318, 344] on div "ต่อไป" at bounding box center [320, 344] width 25 height 11
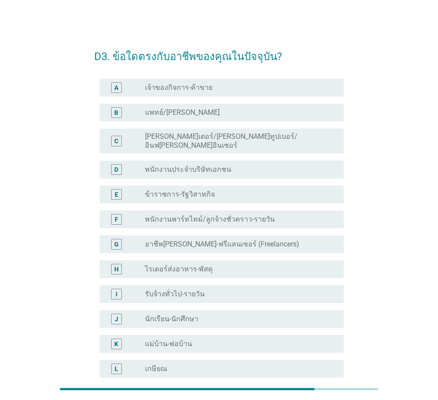
click at [202, 190] on label "ข้าราชการ-รัฐวิสาหกิจ" at bounding box center [180, 194] width 70 height 9
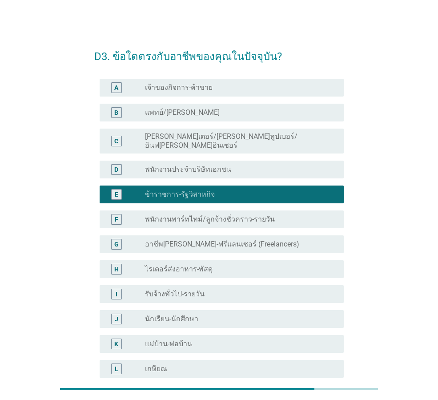
scroll to position [135, 0]
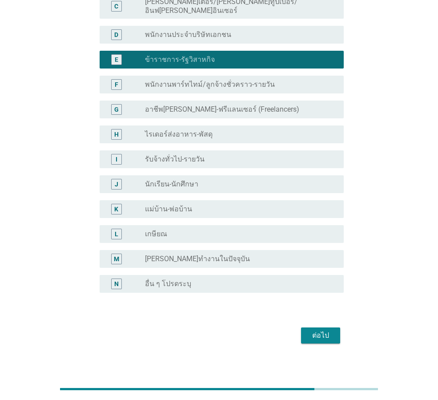
click at [315, 330] on div "ต่อไป" at bounding box center [320, 335] width 25 height 11
